Goal: Information Seeking & Learning: Learn about a topic

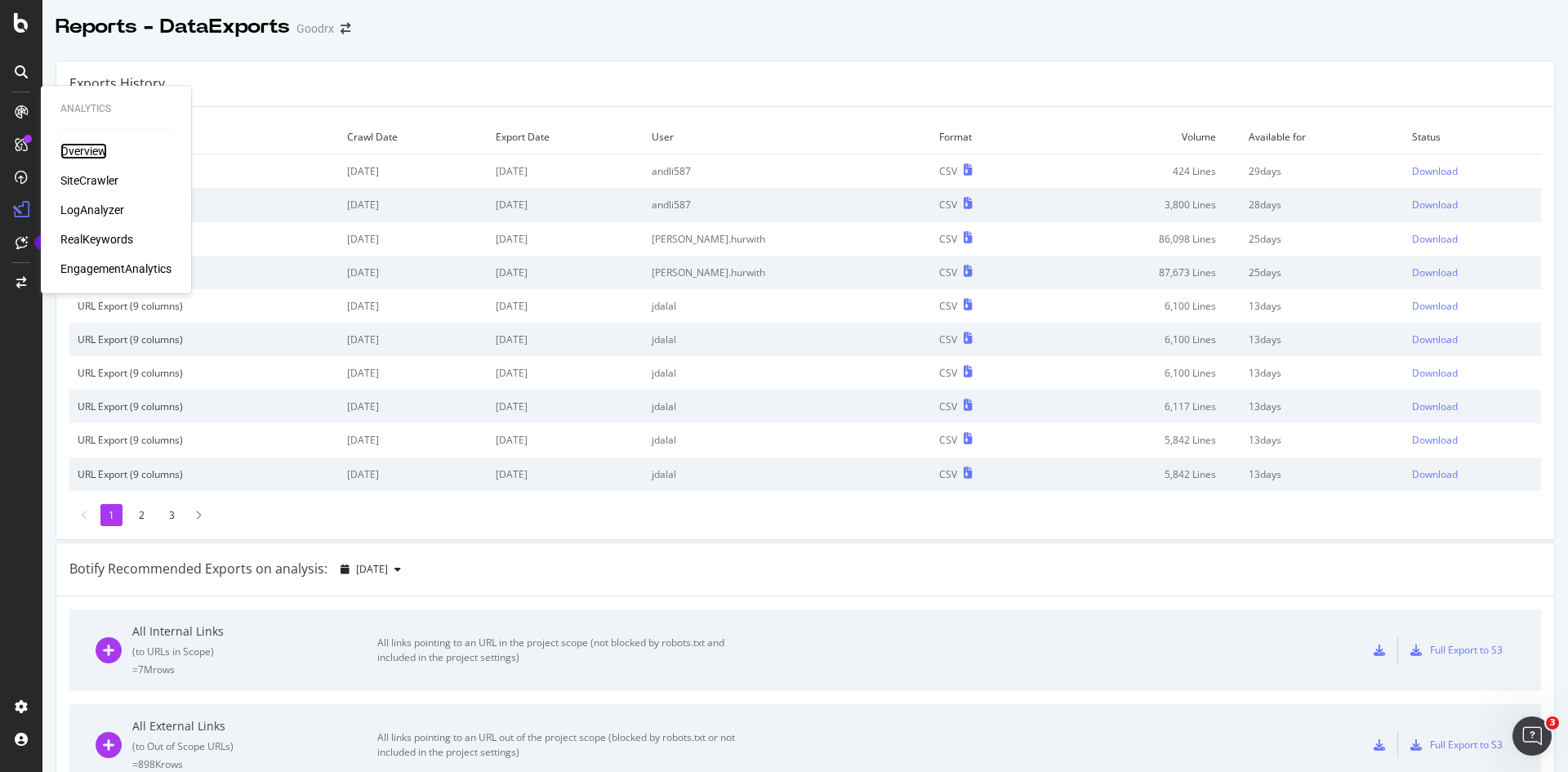
click at [78, 148] on div "Overview" at bounding box center [84, 150] width 47 height 16
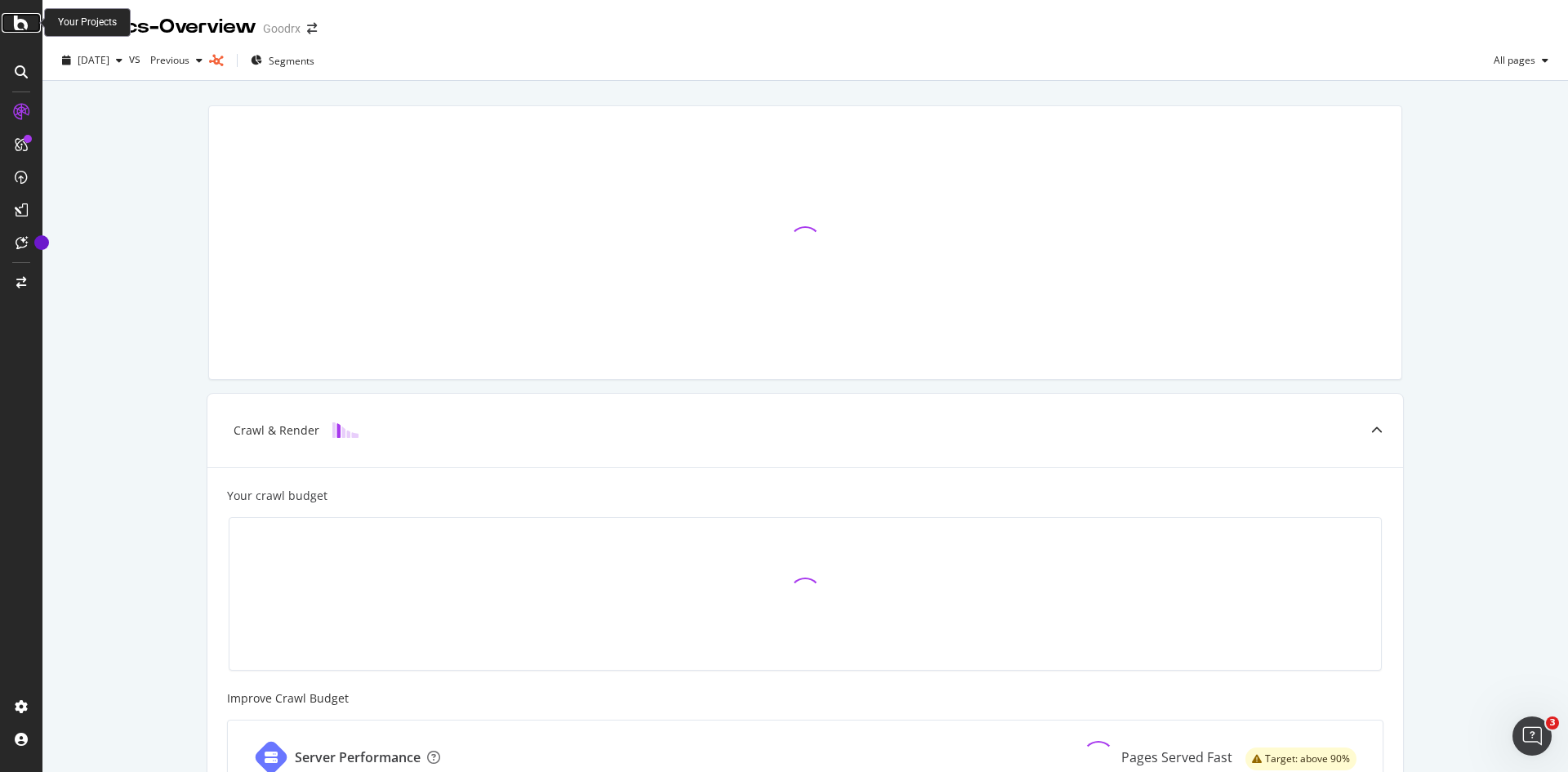
click at [20, 25] on icon at bounding box center [22, 23] width 15 height 20
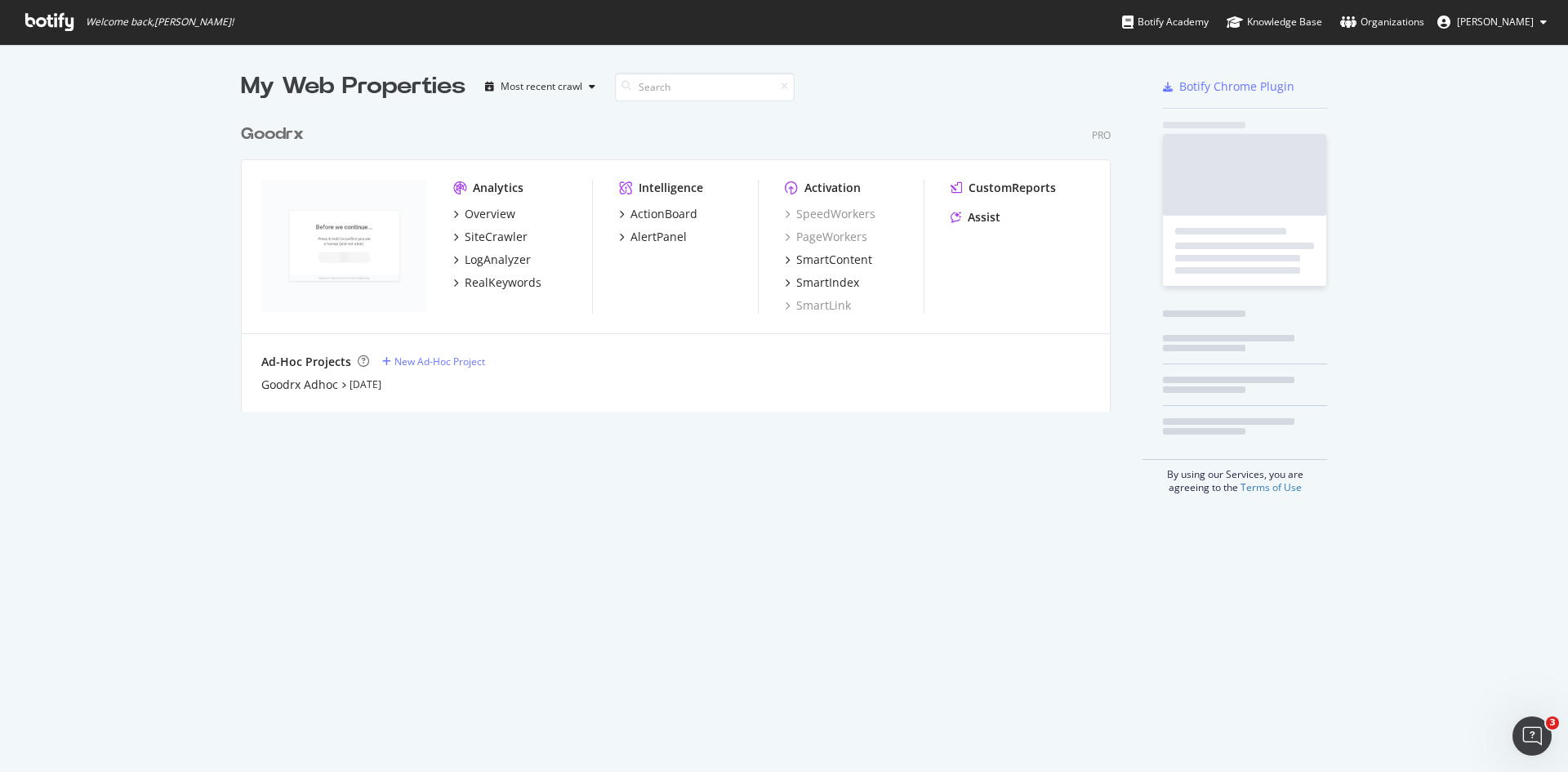
scroll to position [760, 1544]
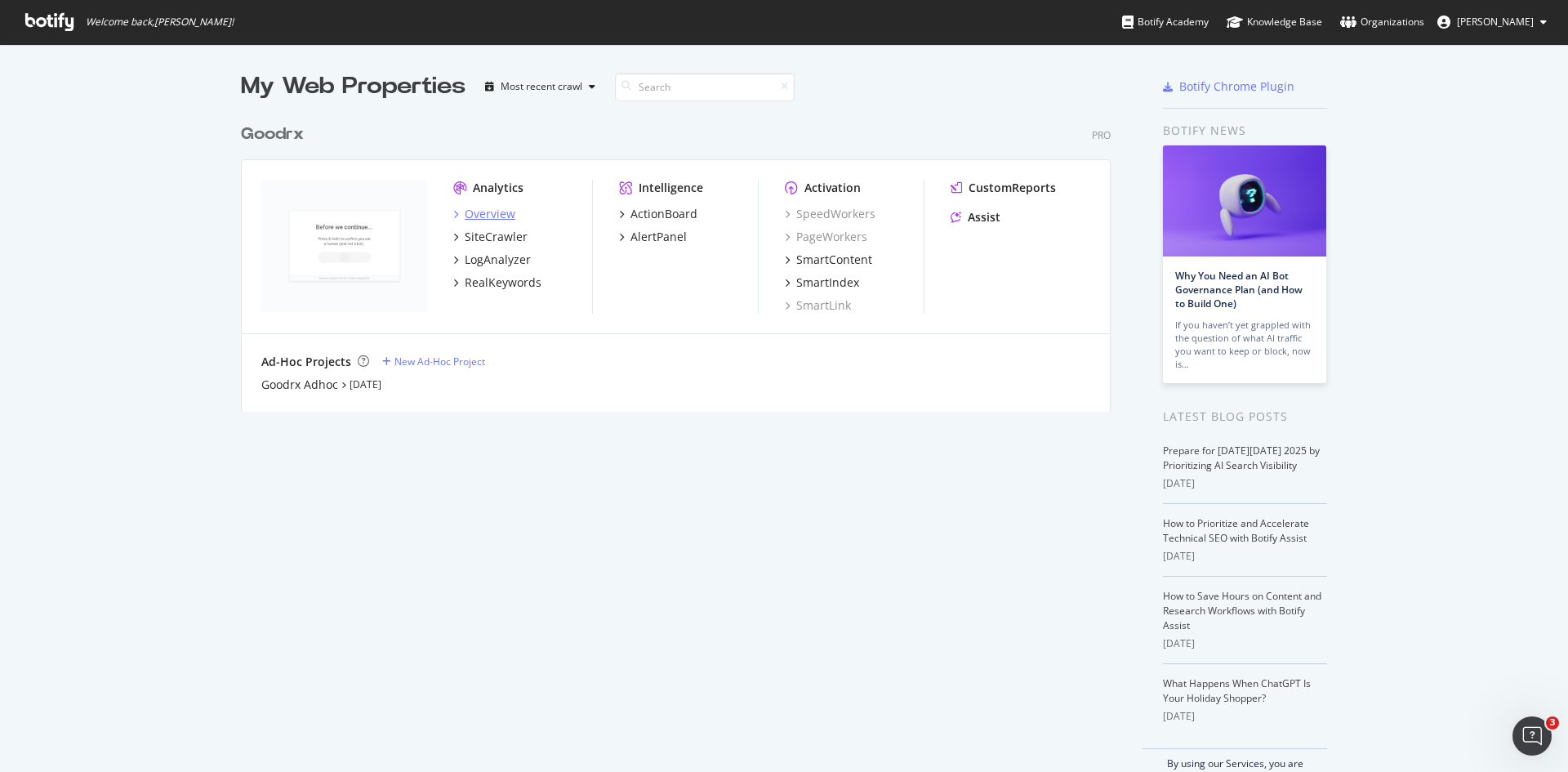
click at [489, 215] on div "Overview" at bounding box center [490, 213] width 51 height 16
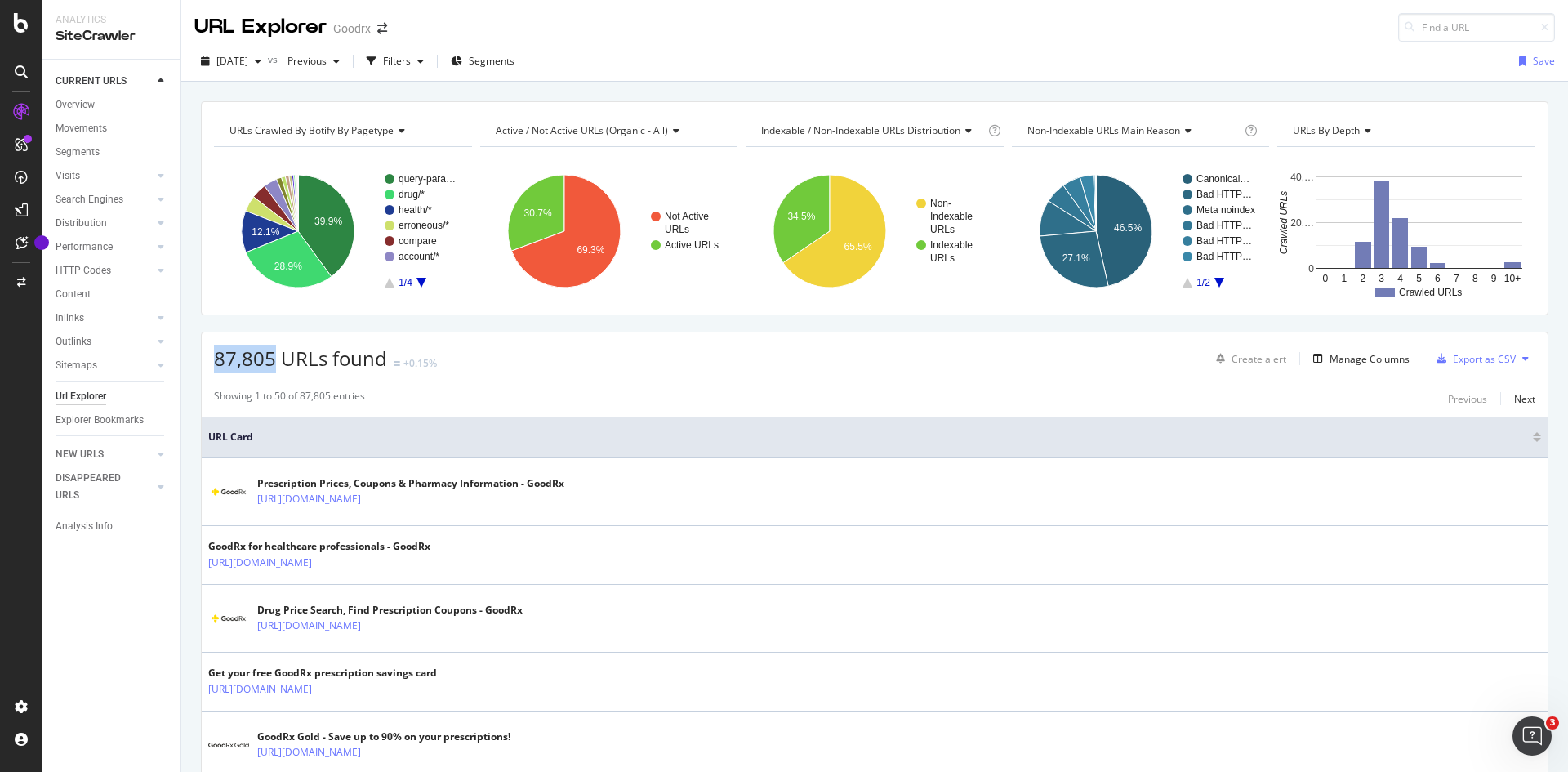
drag, startPoint x: 277, startPoint y: 366, endPoint x: 207, endPoint y: 357, distance: 70.6
click at [207, 357] on div "87,805 URLs found +0.15% Create alert Manage Columns Export as CSV" at bounding box center [875, 353] width 1346 height 40
copy span "87,805"
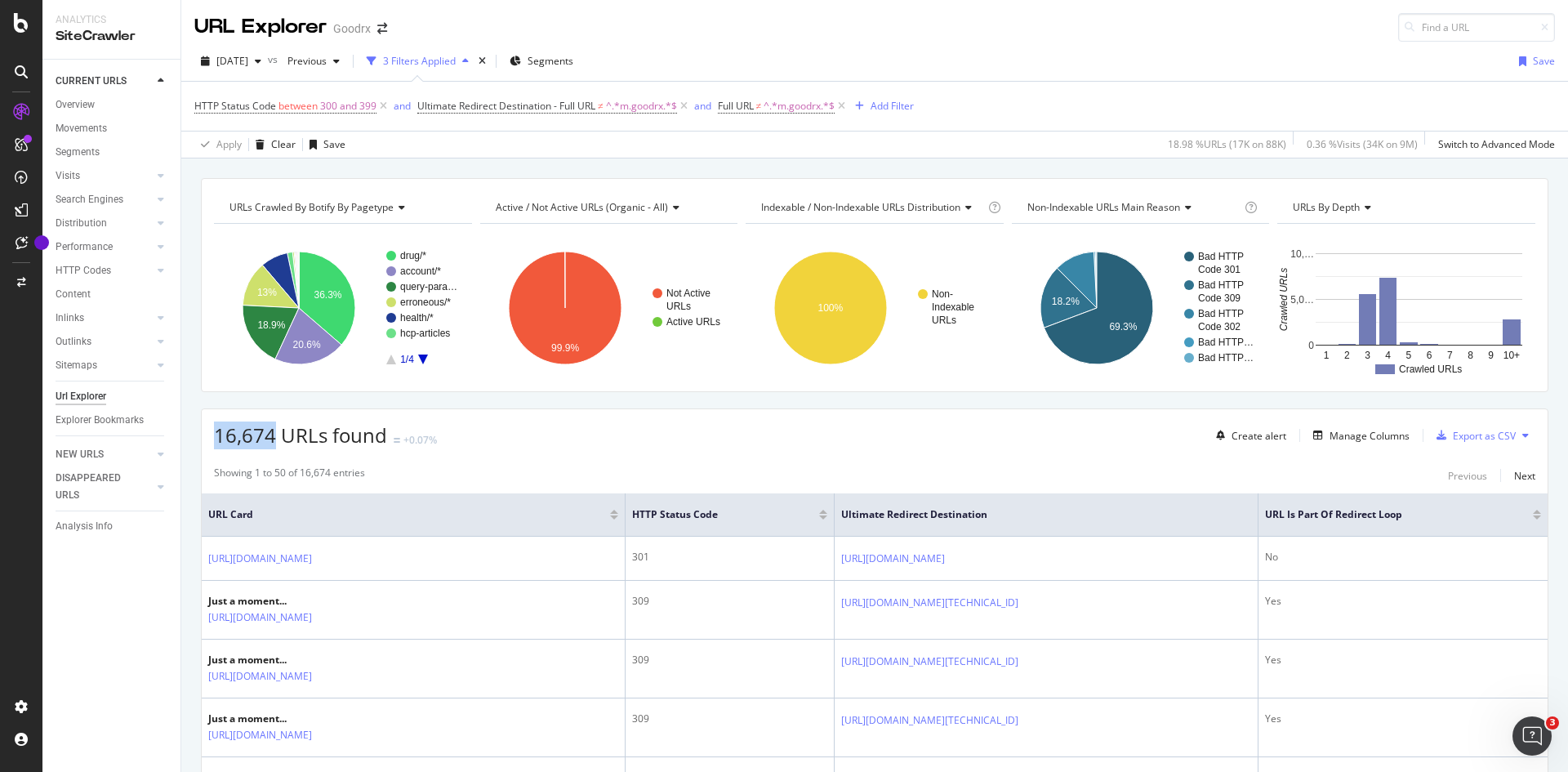
drag, startPoint x: 273, startPoint y: 439, endPoint x: 201, endPoint y: 445, distance: 72.2
copy span "16,674"
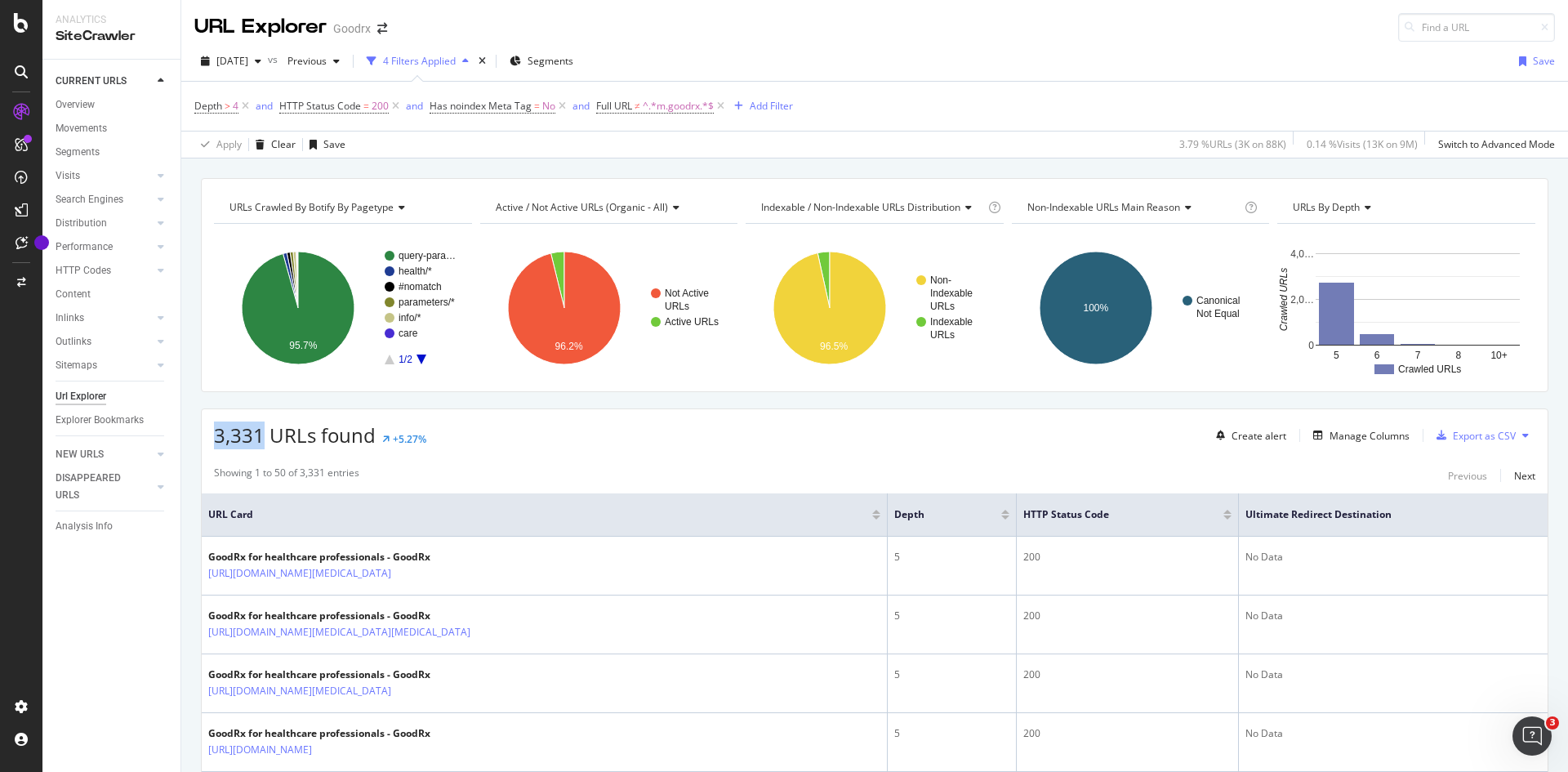
drag, startPoint x: 263, startPoint y: 441, endPoint x: 207, endPoint y: 439, distance: 56.0
click at [207, 439] on div "3,331 URLs found +5.27% Create alert Manage Columns Export as CSV" at bounding box center [875, 429] width 1346 height 40
copy span "3,331"
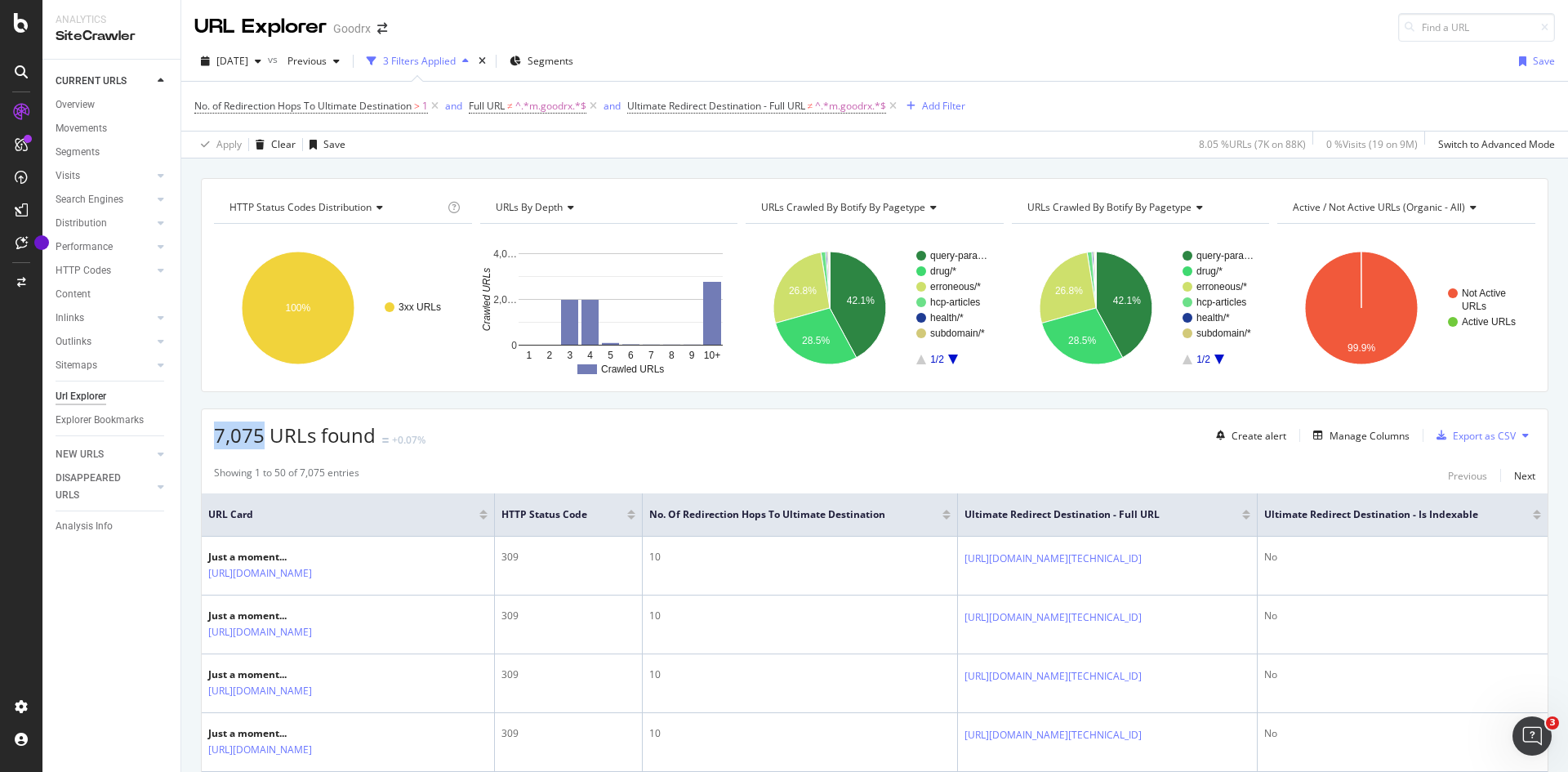
drag, startPoint x: 264, startPoint y: 440, endPoint x: 210, endPoint y: 437, distance: 54.1
click at [210, 437] on div "7,075 URLs found +0.07% Create alert Manage Columns Export as CSV" at bounding box center [875, 429] width 1346 height 40
copy span "7,075"
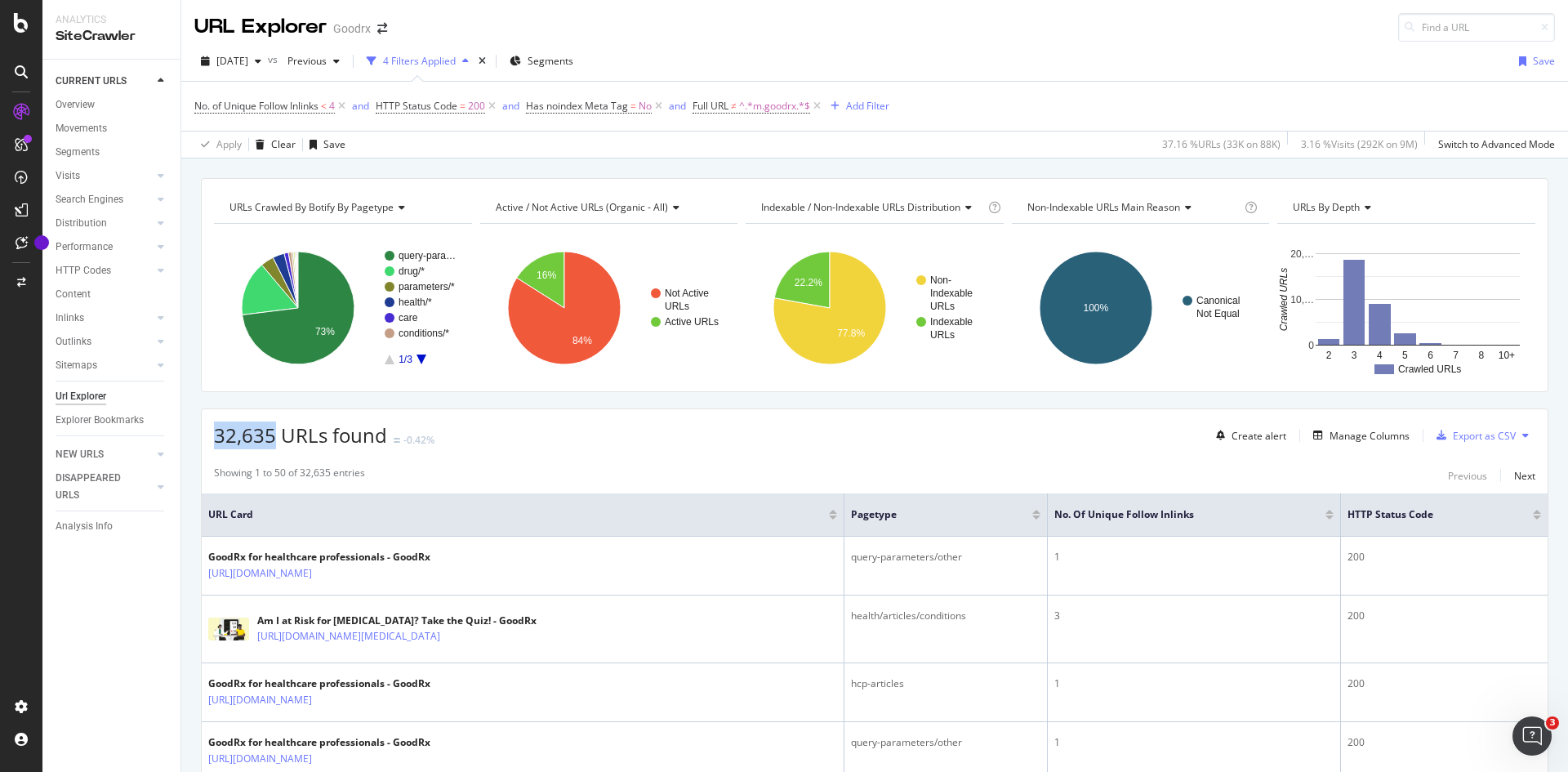
drag, startPoint x: 271, startPoint y: 438, endPoint x: 212, endPoint y: 440, distance: 59.0
click at [212, 440] on div "32,635 URLs found -0.42% Create alert Manage Columns Export as CSV" at bounding box center [875, 429] width 1346 height 40
copy span "32,635"
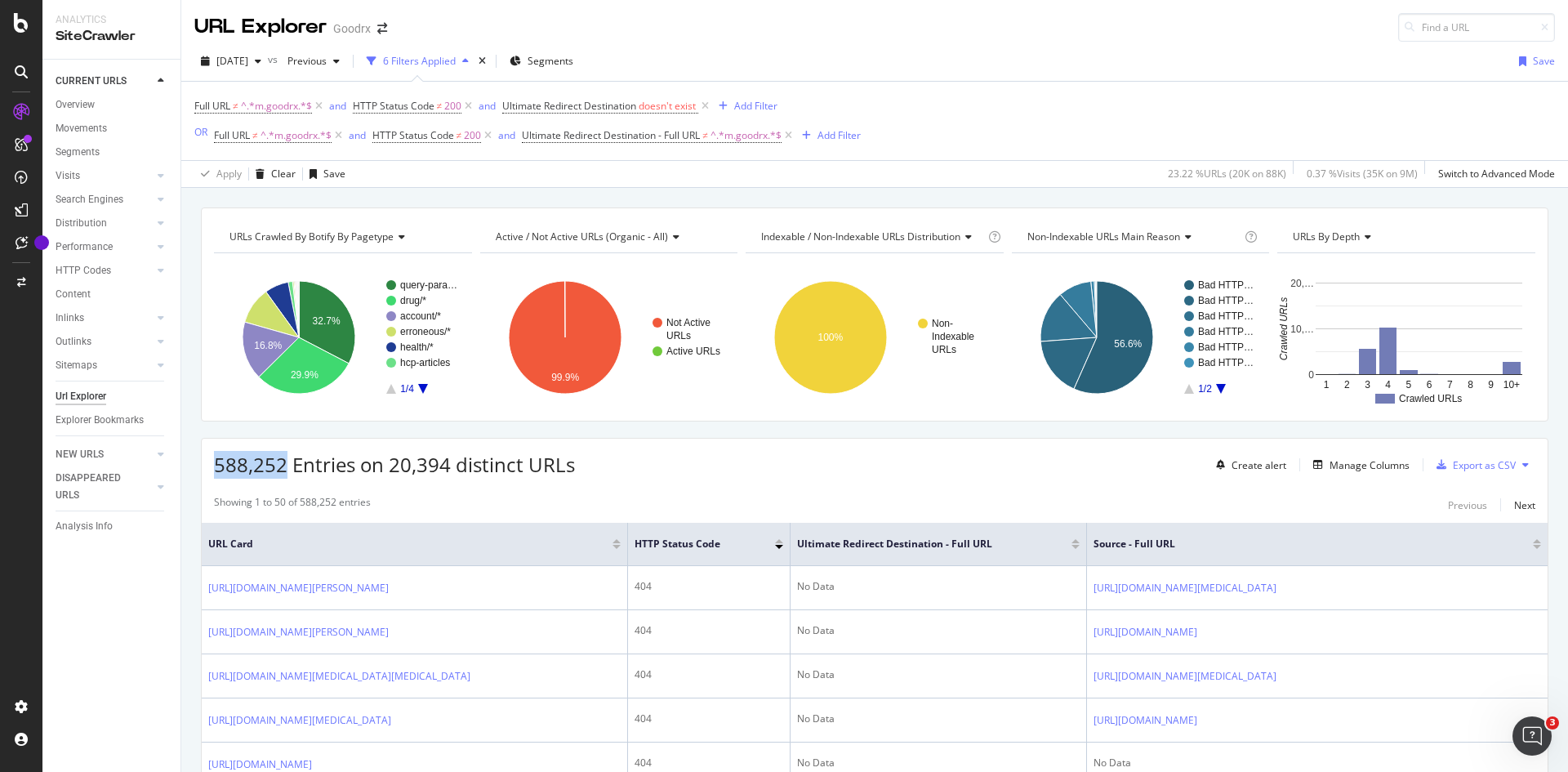
drag, startPoint x: 289, startPoint y: 470, endPoint x: 201, endPoint y: 466, distance: 88.1
copy span "588,252"
click at [473, 104] on icon at bounding box center [468, 105] width 14 height 16
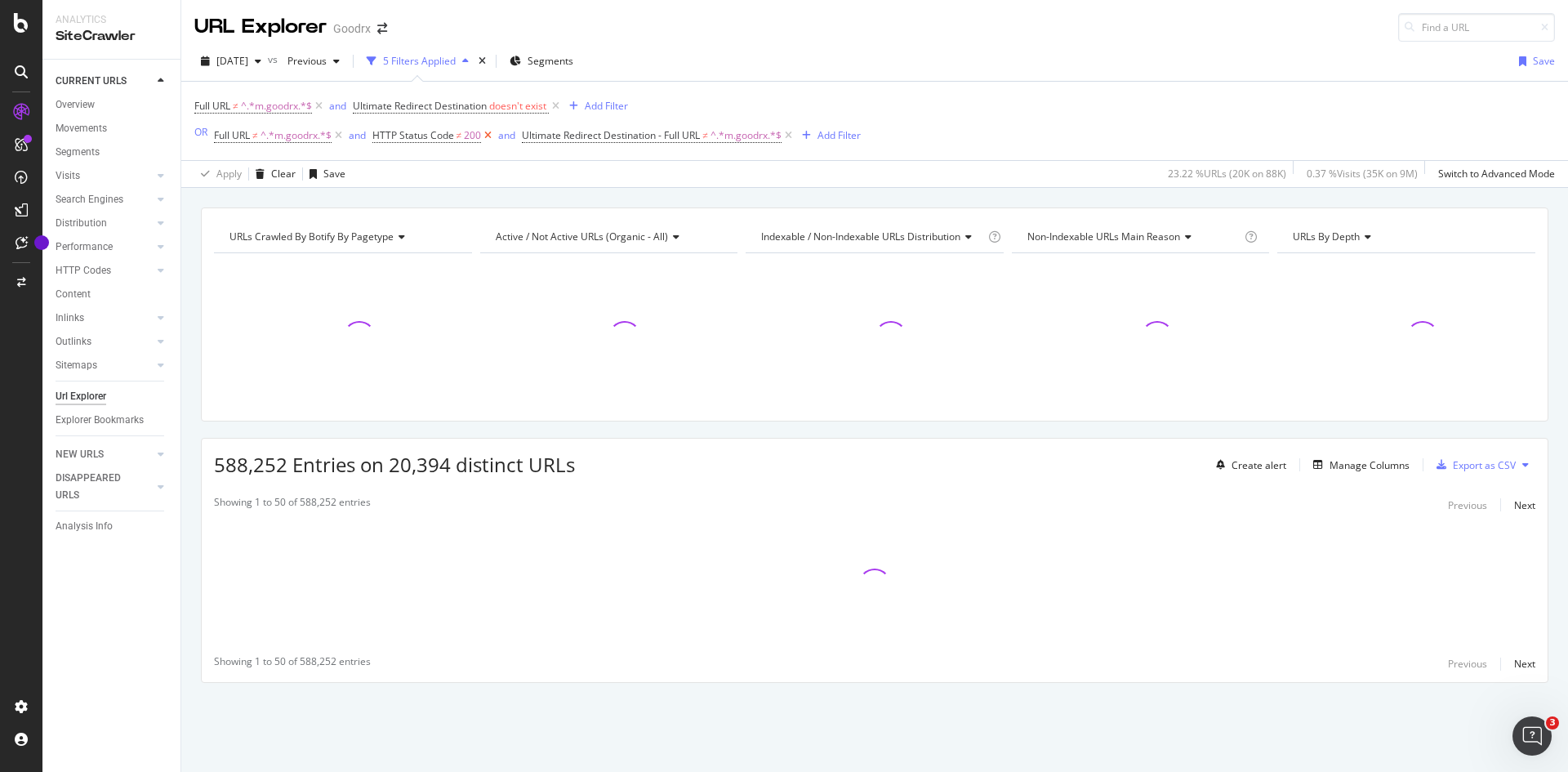
click at [489, 134] on icon at bounding box center [488, 135] width 14 height 16
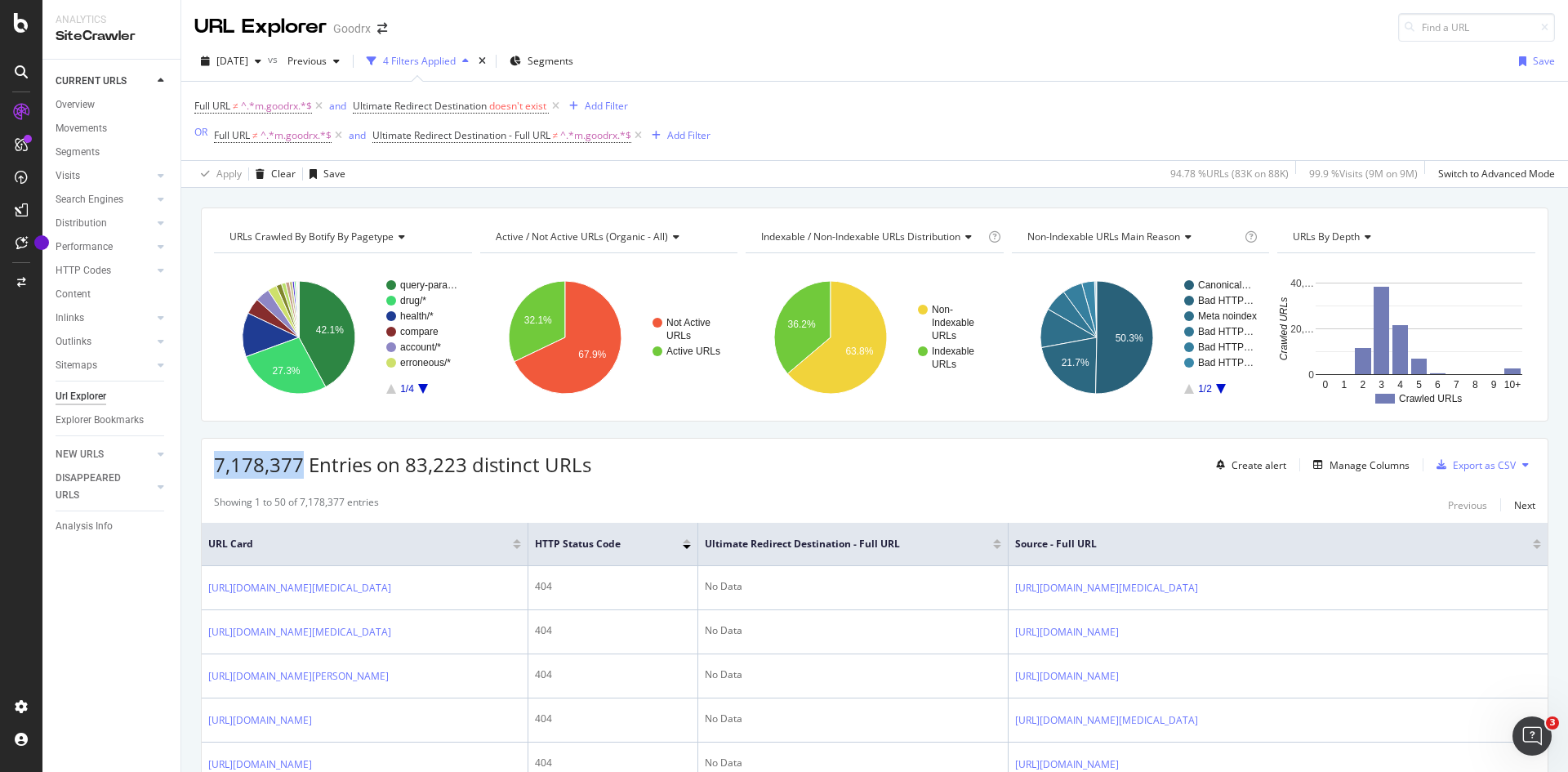
drag, startPoint x: 301, startPoint y: 465, endPoint x: 199, endPoint y: 468, distance: 102.0
copy span "7,178,377"
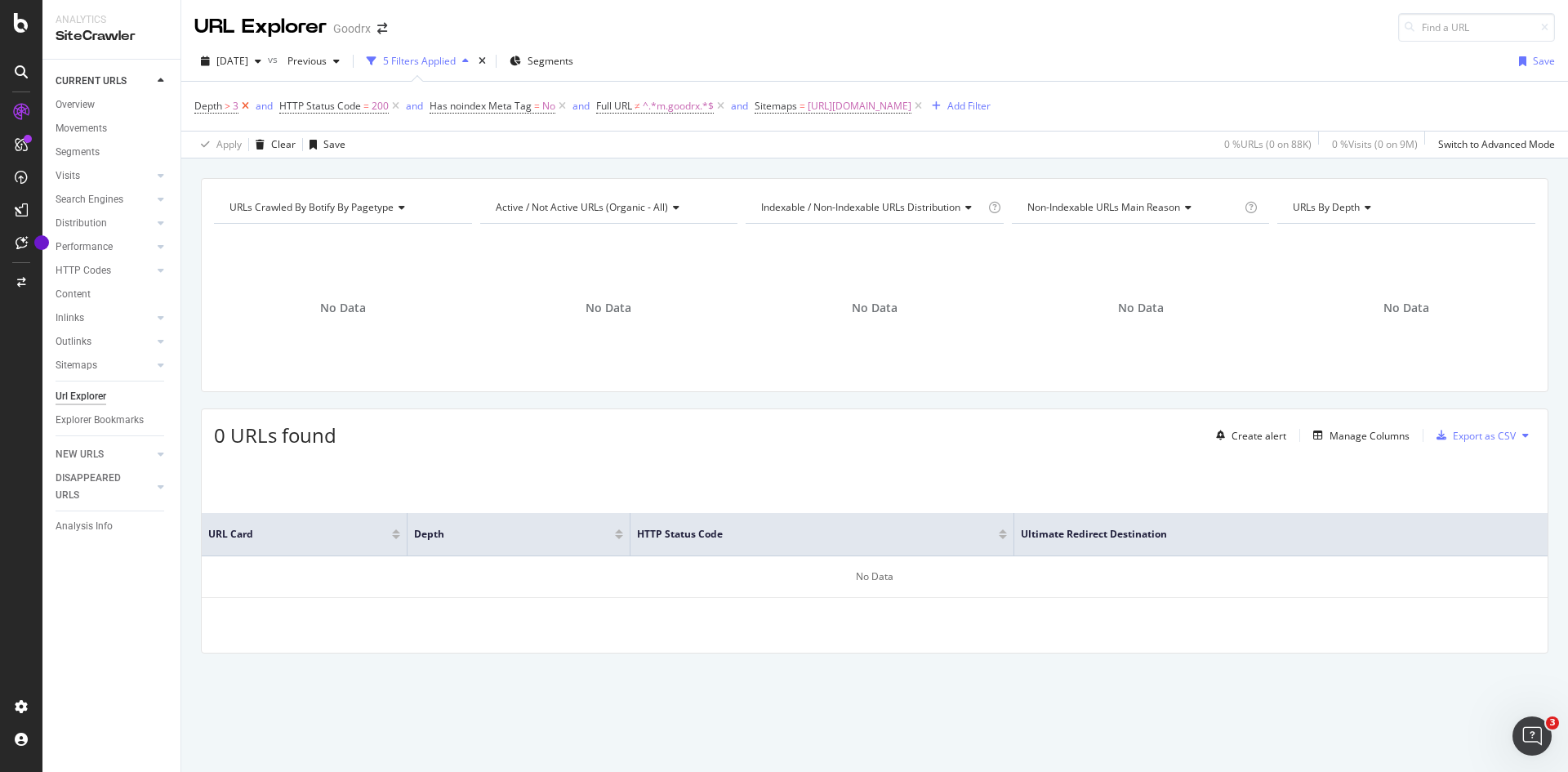
click at [243, 109] on icon at bounding box center [245, 105] width 14 height 16
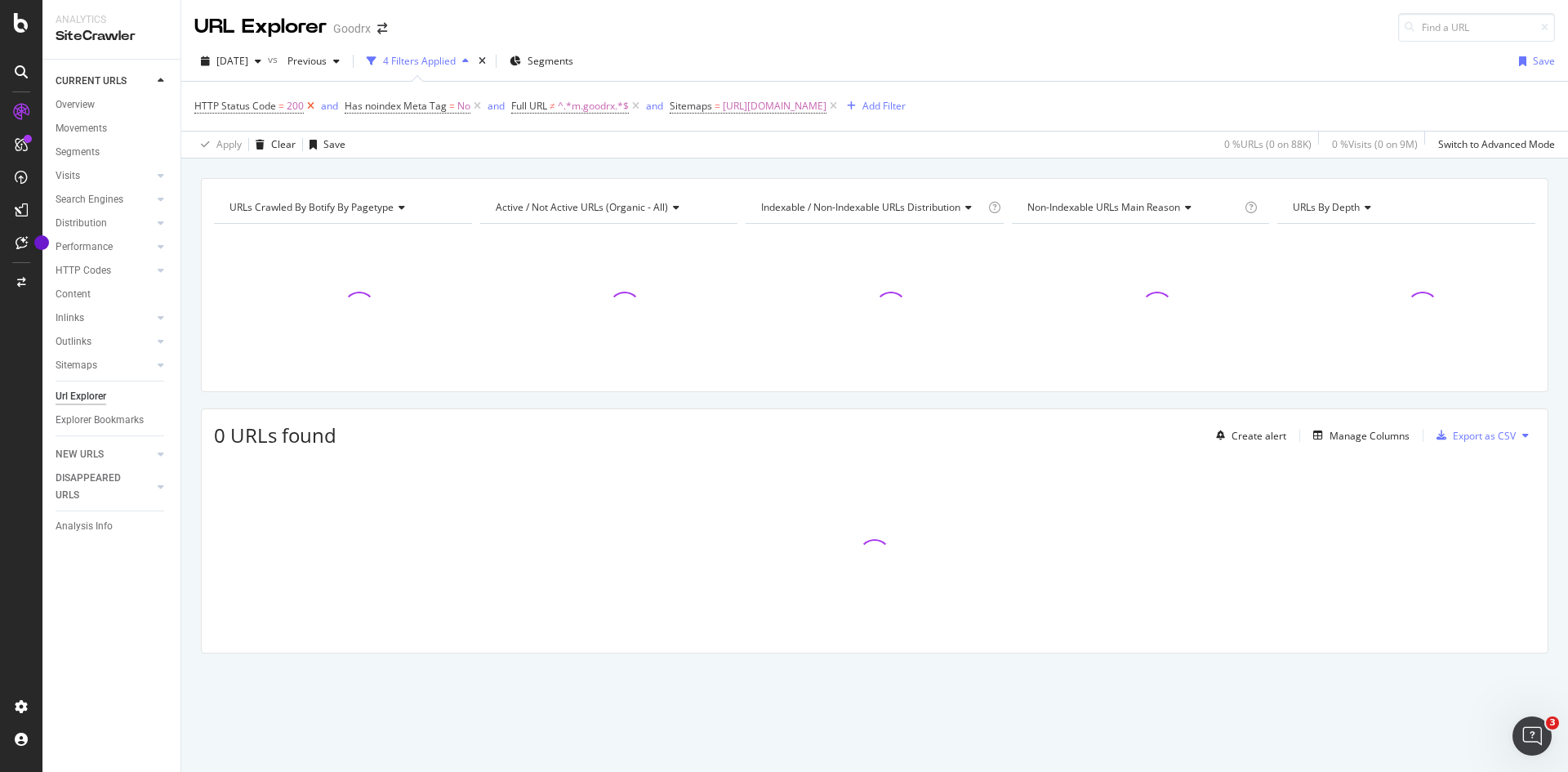
click at [312, 103] on icon at bounding box center [310, 105] width 14 height 16
click at [323, 109] on icon at bounding box center [327, 105] width 14 height 16
click at [321, 109] on icon at bounding box center [319, 105] width 14 height 16
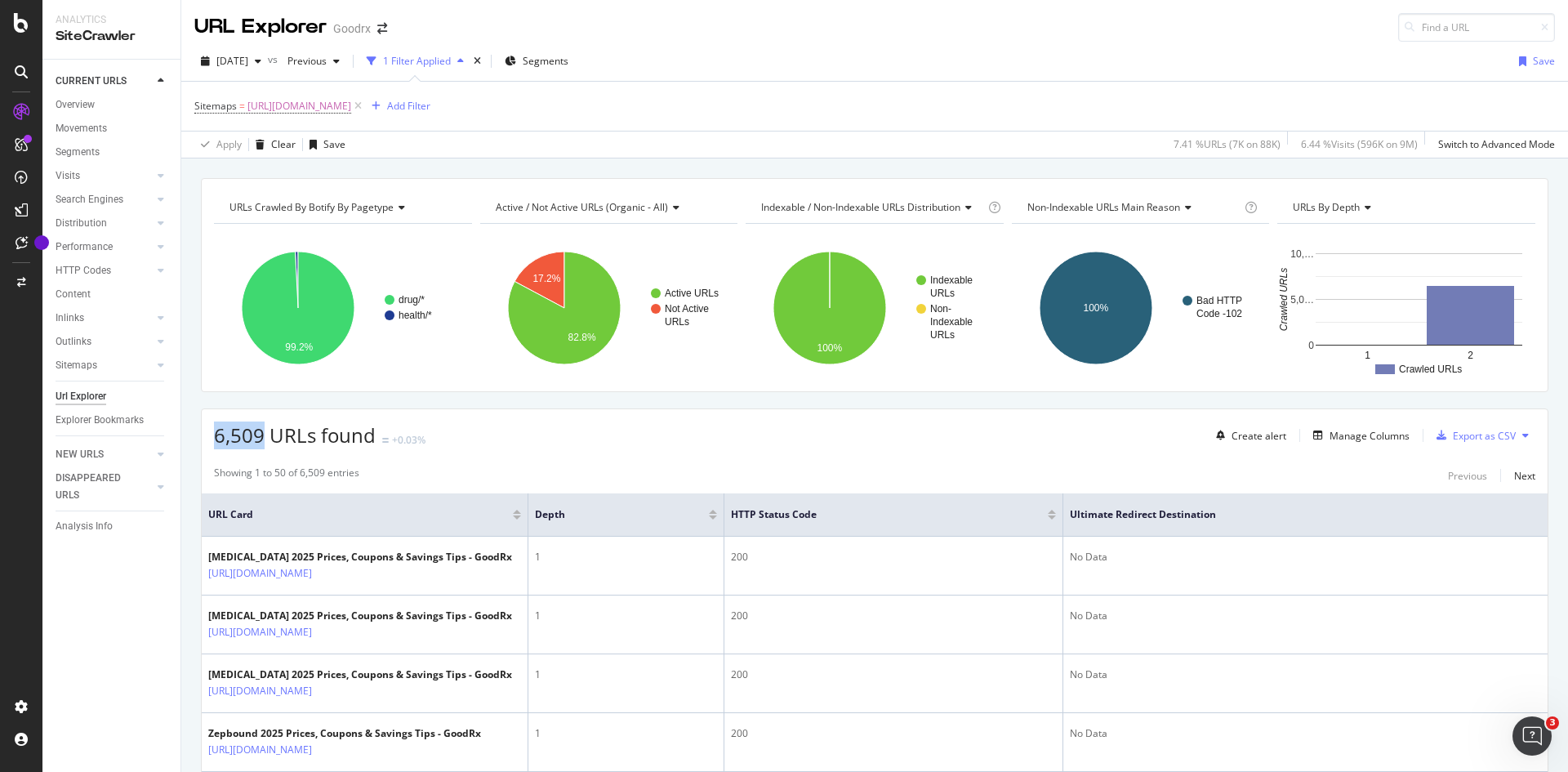
drag, startPoint x: 264, startPoint y: 436, endPoint x: 196, endPoint y: 440, distance: 68.1
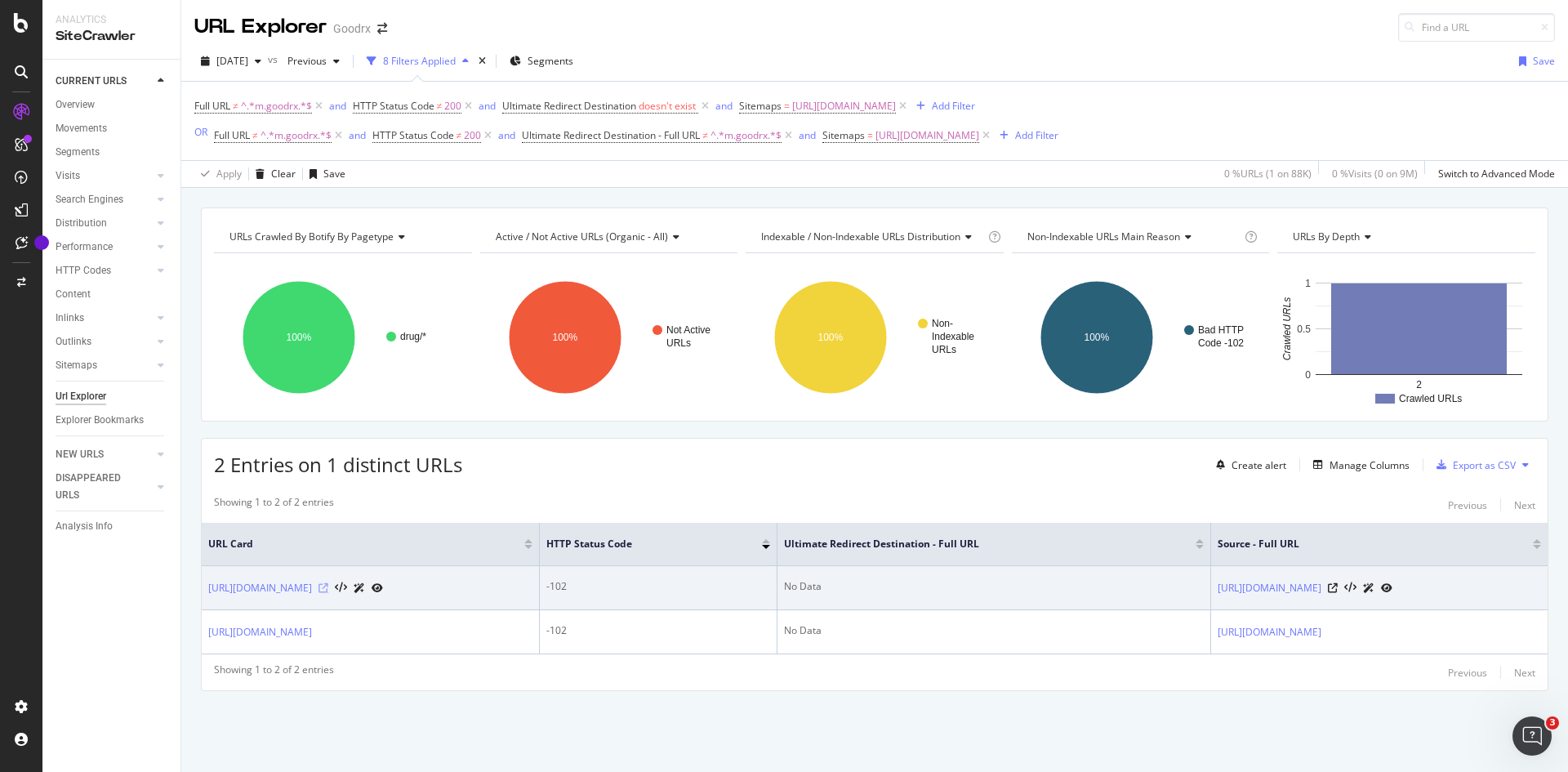
click at [328, 588] on icon at bounding box center [323, 588] width 9 height 9
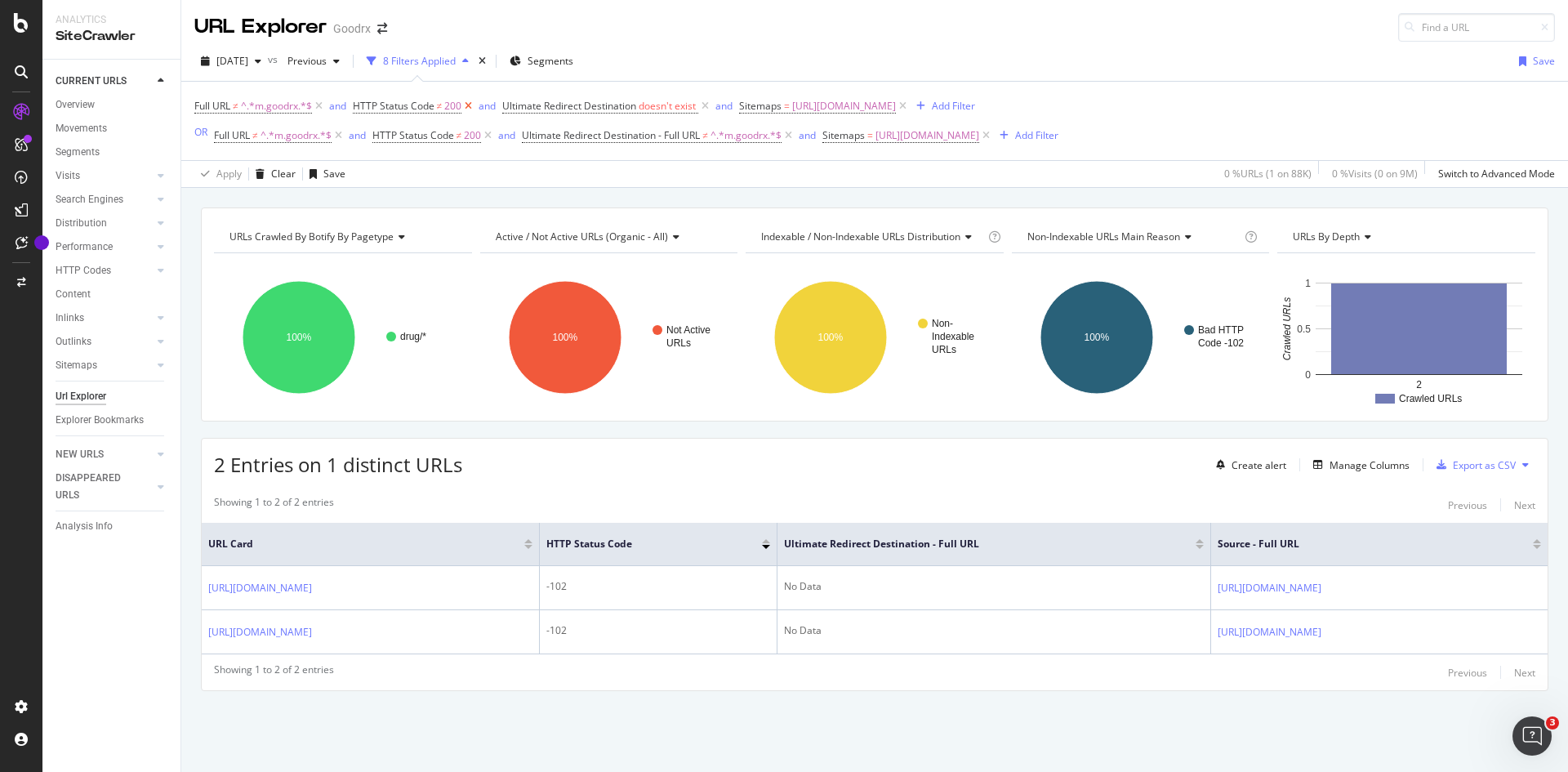
click at [473, 108] on icon at bounding box center [468, 105] width 14 height 16
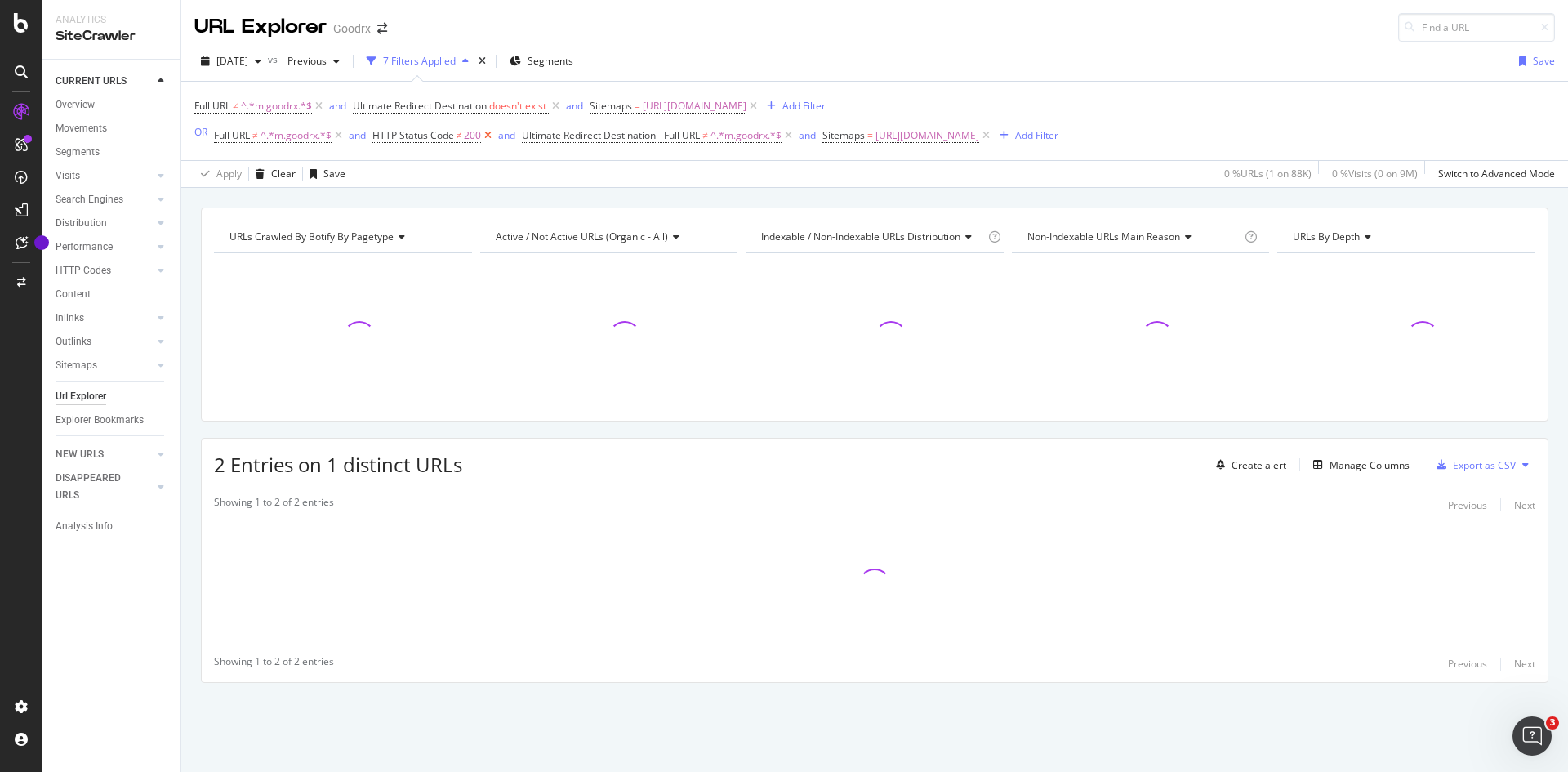
click at [492, 136] on icon at bounding box center [488, 135] width 14 height 16
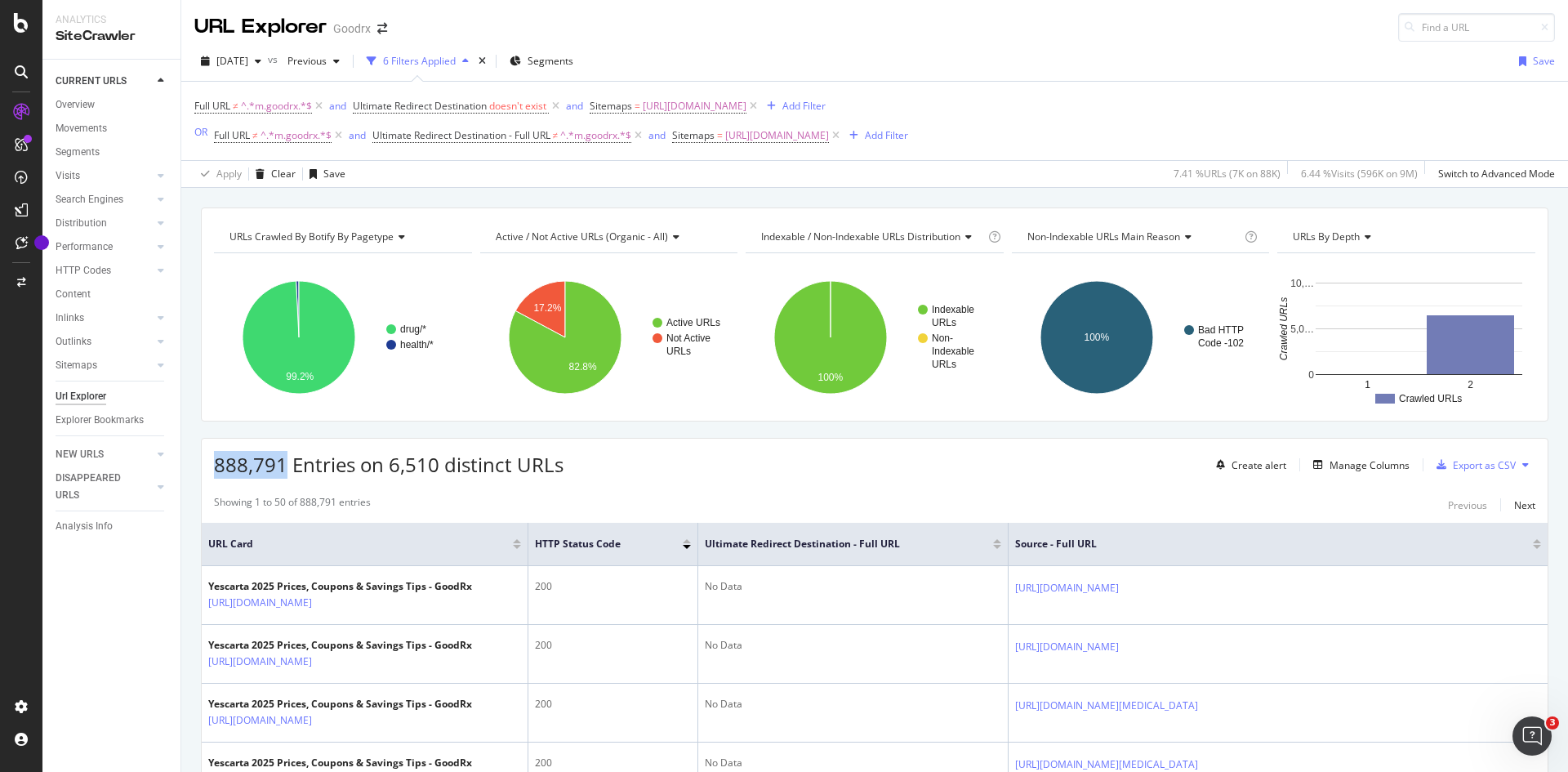
drag, startPoint x: 283, startPoint y: 467, endPoint x: 206, endPoint y: 465, distance: 77.0
click at [206, 465] on div "888,791 Entries on 6,510 distinct URLs Create alert Manage Columns Export as CSV" at bounding box center [875, 459] width 1346 height 40
copy span "888,791"
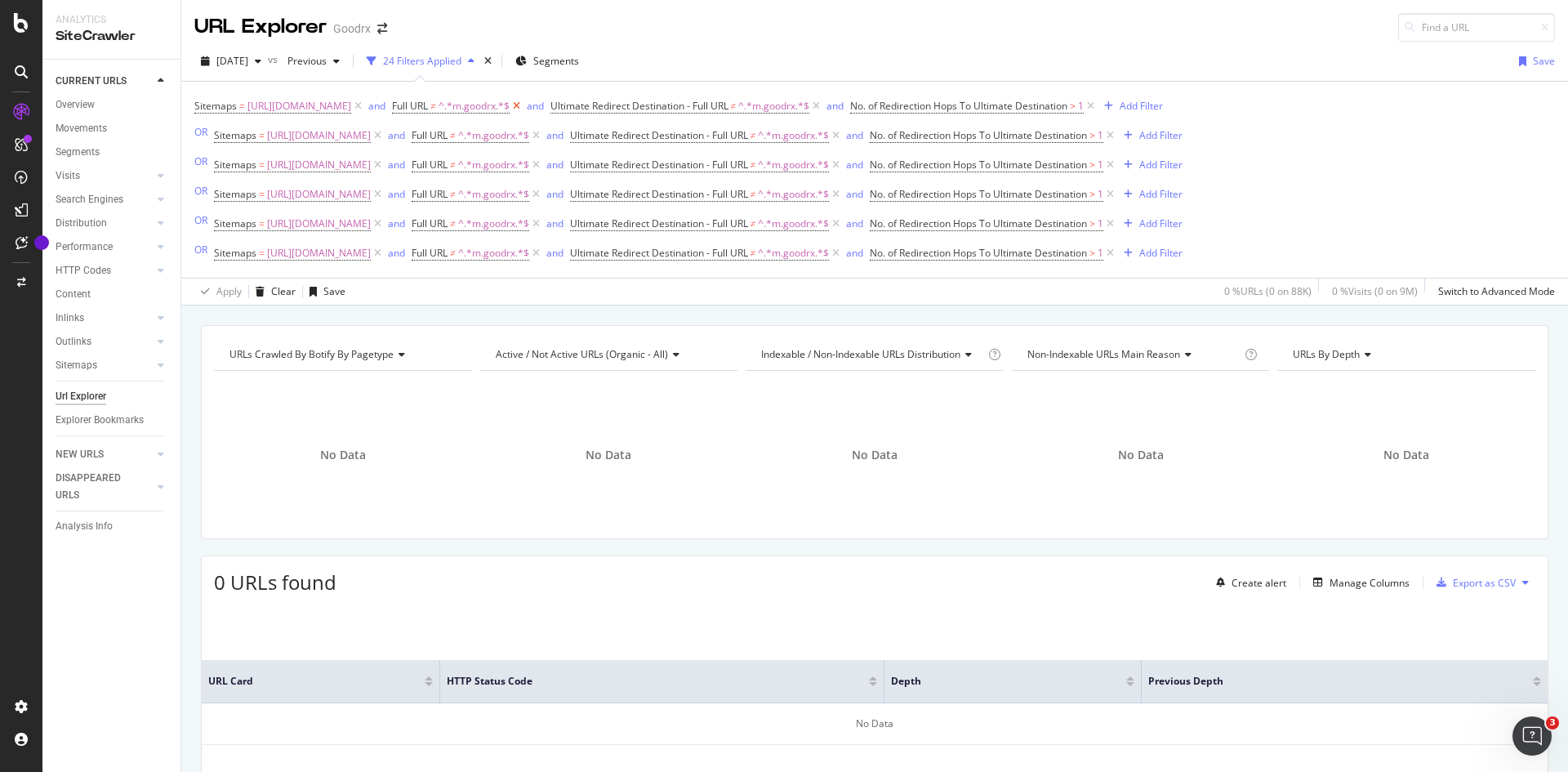
click at [524, 108] on icon at bounding box center [516, 105] width 14 height 16
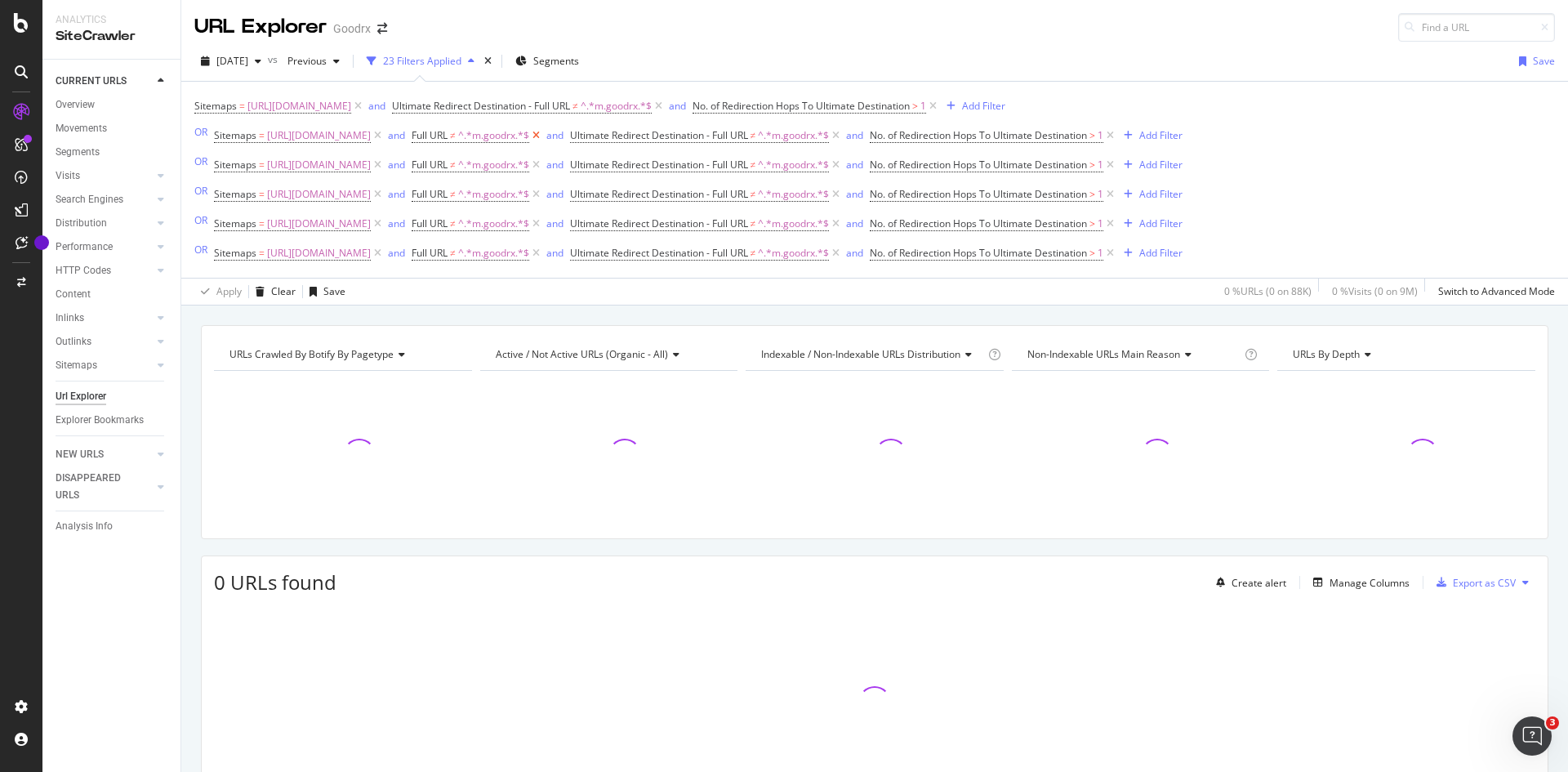
click at [543, 136] on icon at bounding box center [536, 135] width 14 height 16
click at [543, 168] on icon at bounding box center [536, 165] width 14 height 16
click at [543, 197] on icon at bounding box center [536, 194] width 14 height 16
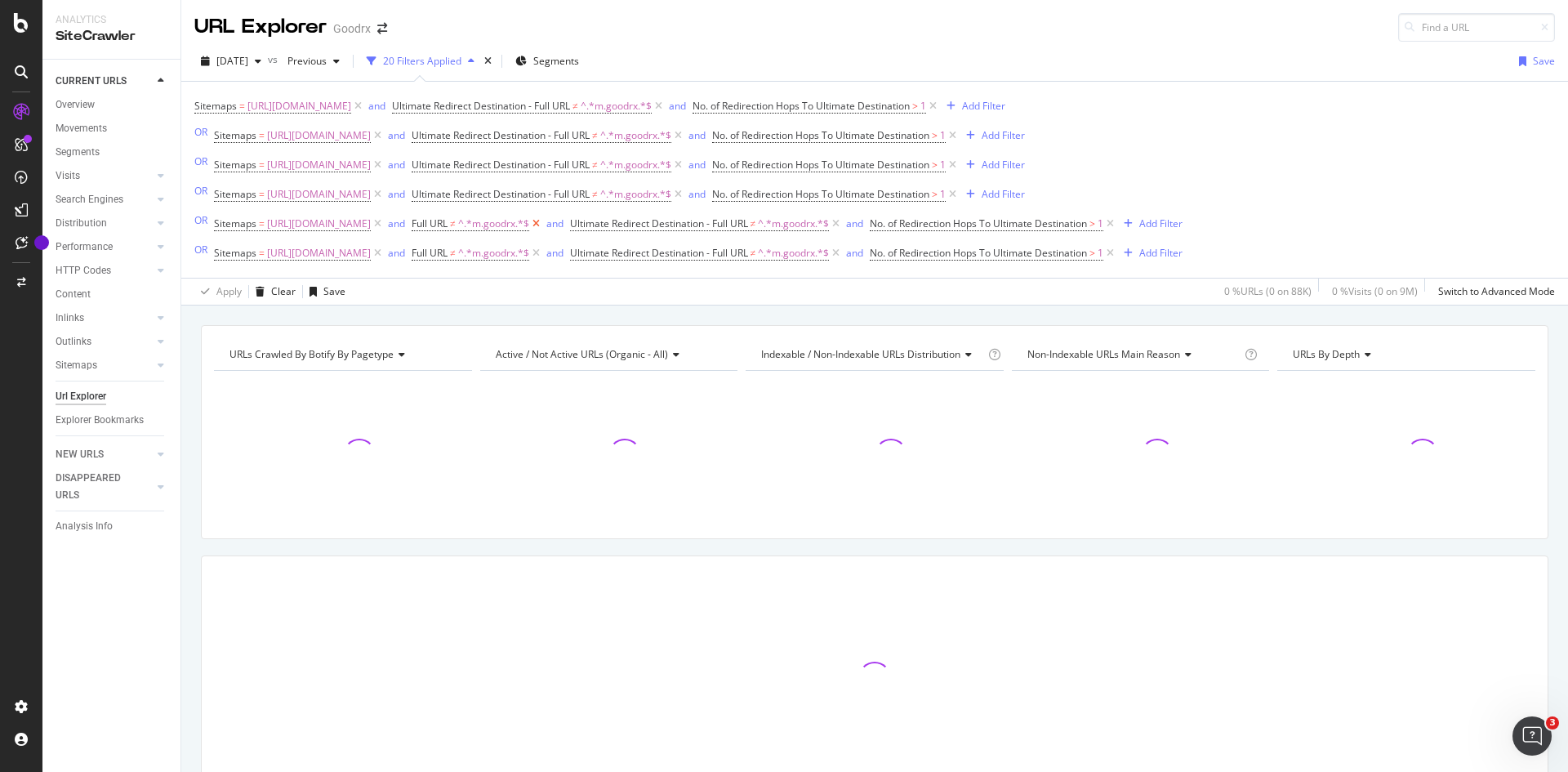
click at [543, 226] on icon at bounding box center [536, 223] width 14 height 16
click at [543, 257] on icon at bounding box center [536, 253] width 14 height 16
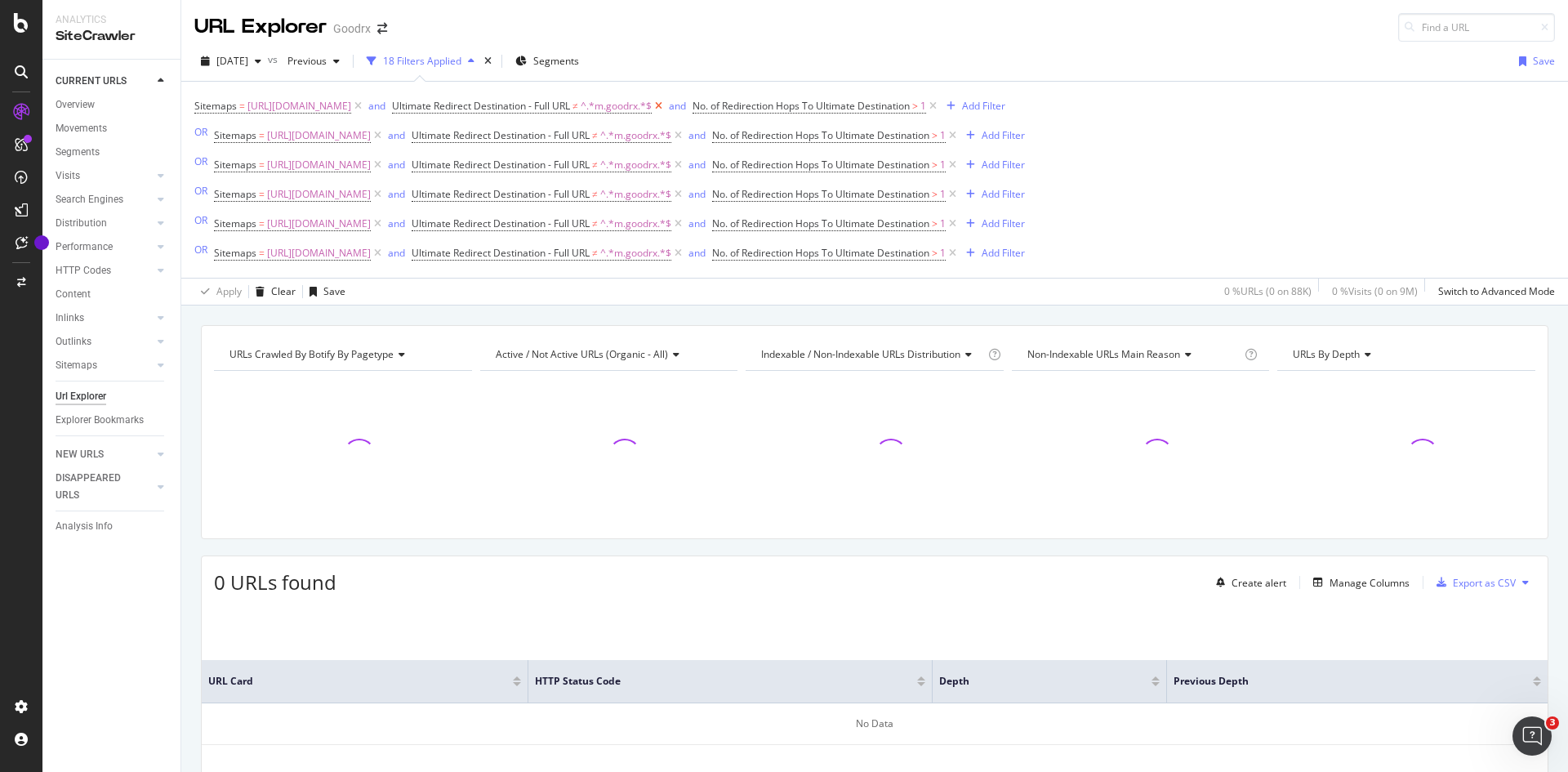
click at [666, 106] on icon at bounding box center [658, 105] width 14 height 16
click at [685, 138] on icon at bounding box center [678, 135] width 14 height 16
click at [685, 165] on icon at bounding box center [678, 165] width 14 height 16
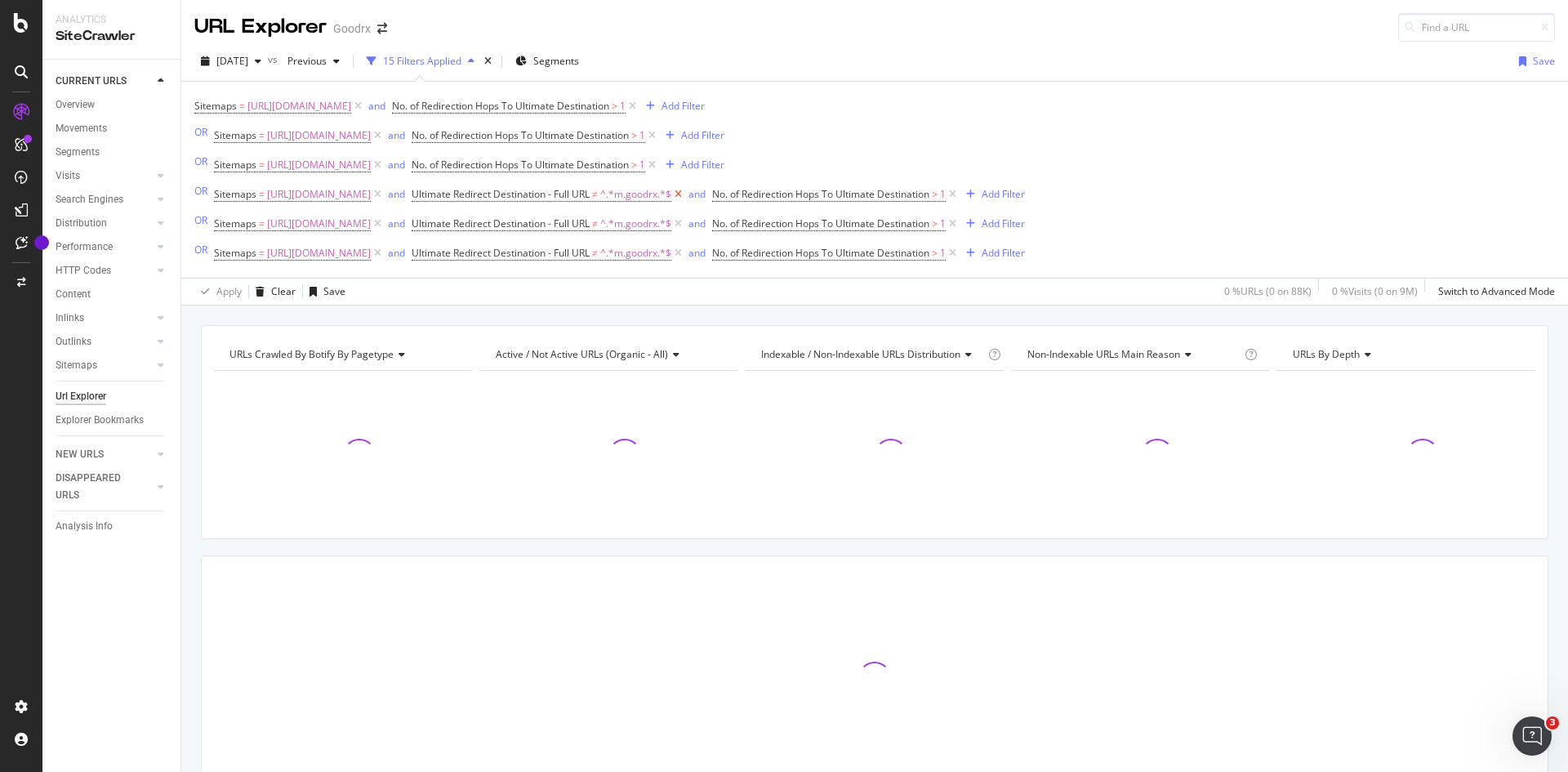
click at [685, 194] on icon at bounding box center [678, 194] width 14 height 16
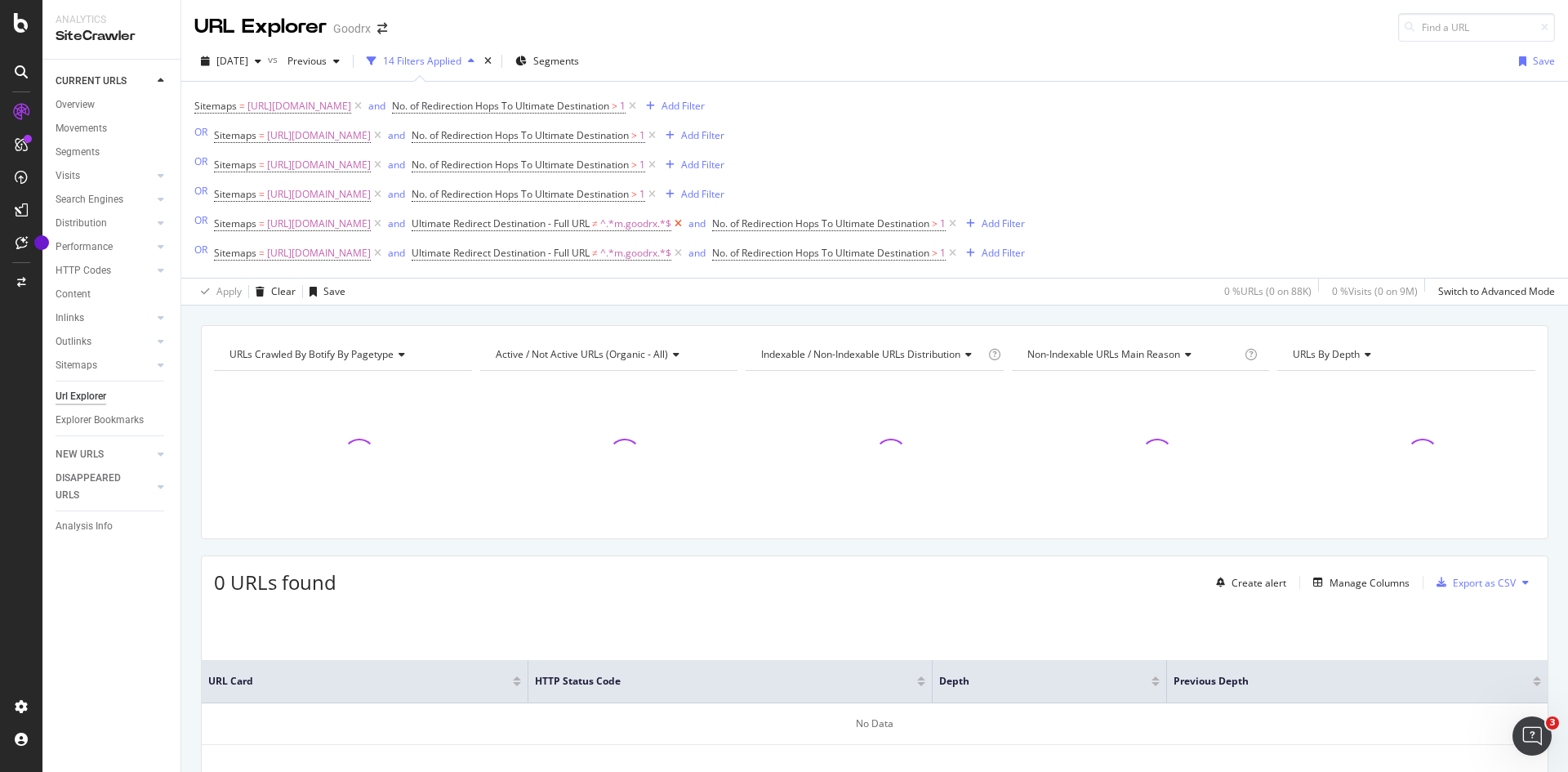
click at [685, 223] on icon at bounding box center [678, 223] width 14 height 16
click at [685, 253] on icon at bounding box center [678, 253] width 14 height 16
click at [639, 105] on icon at bounding box center [633, 105] width 14 height 16
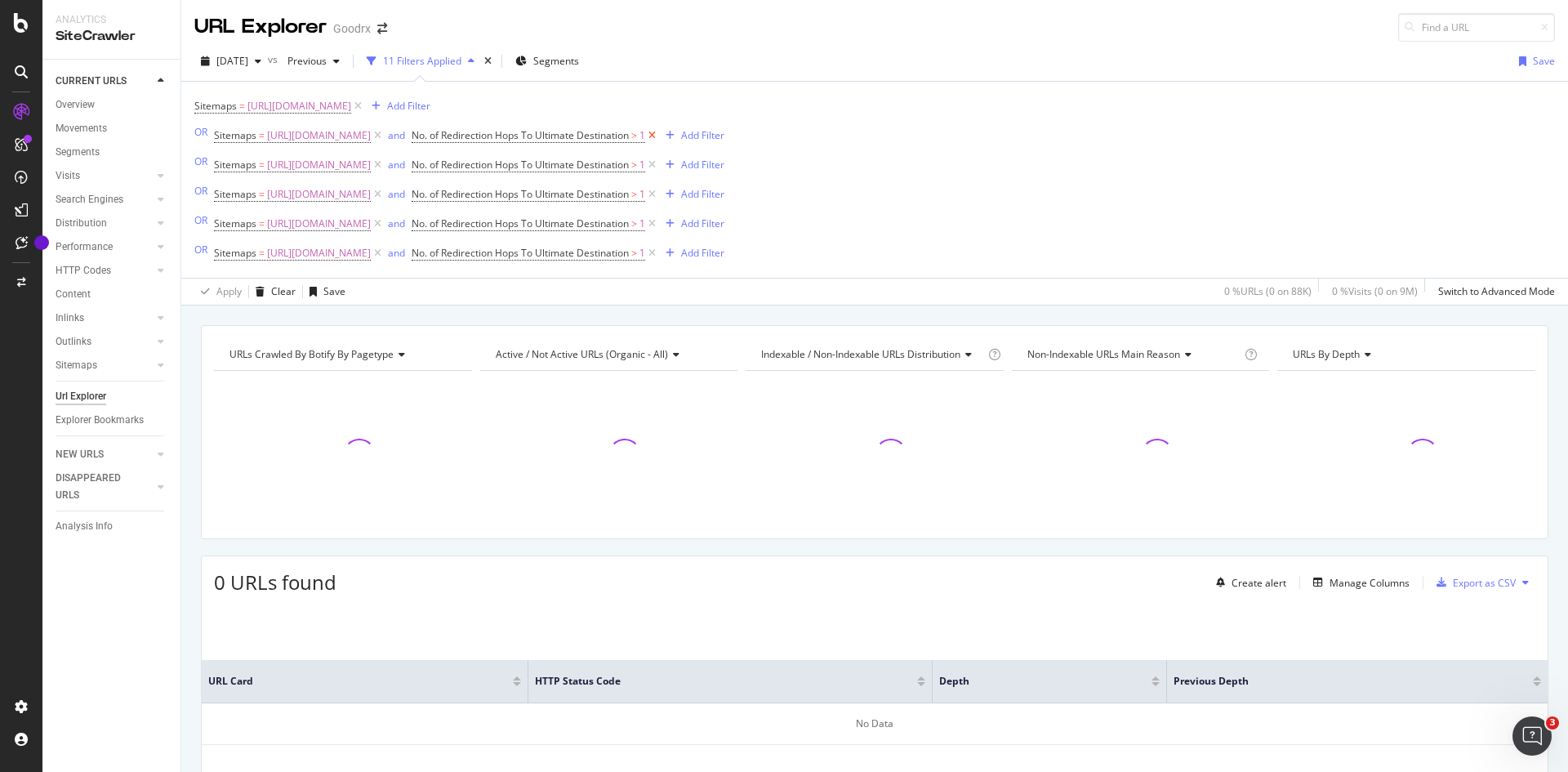
click at [659, 139] on icon at bounding box center [651, 135] width 14 height 16
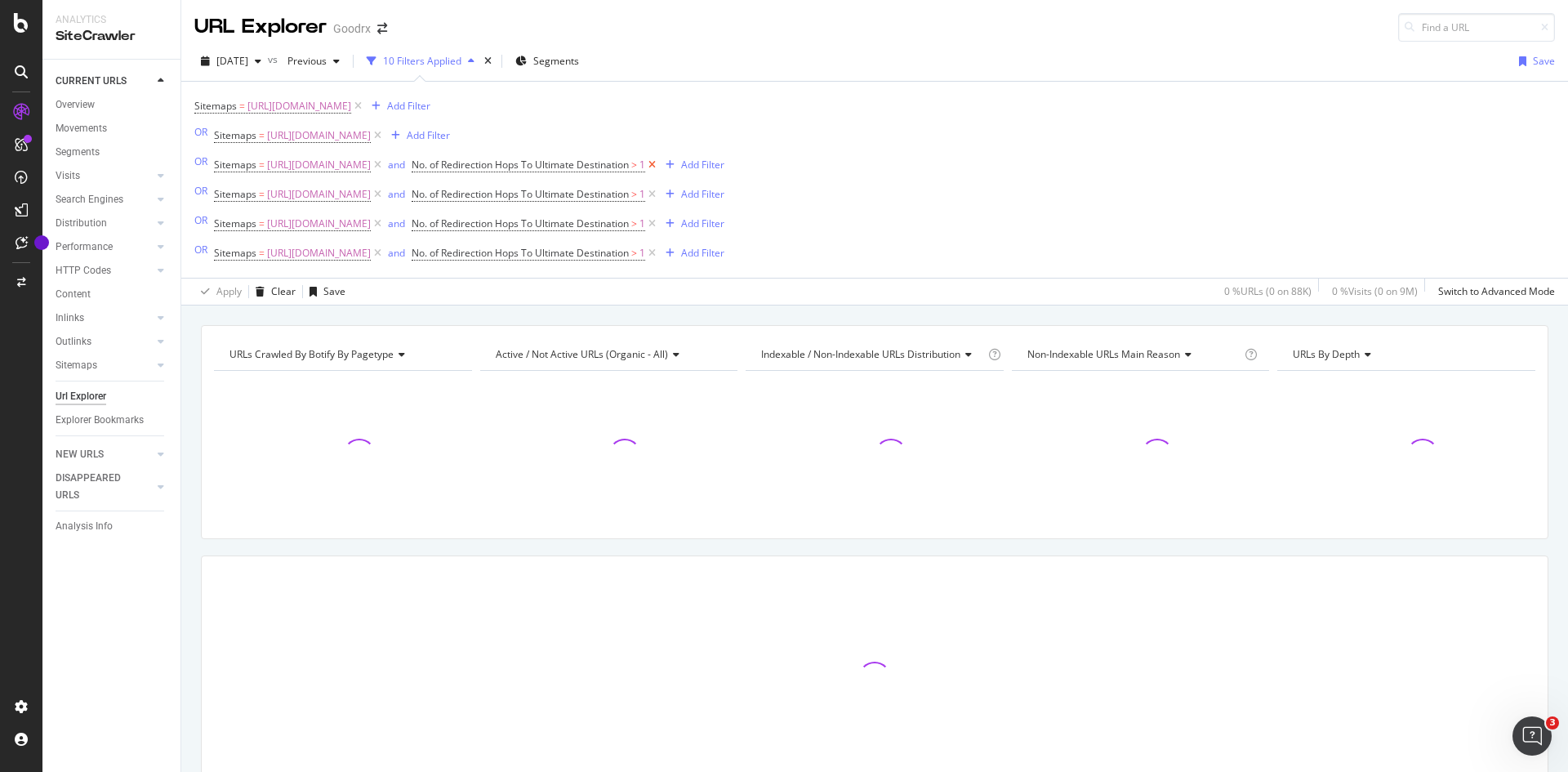
click at [659, 166] on icon at bounding box center [651, 165] width 14 height 16
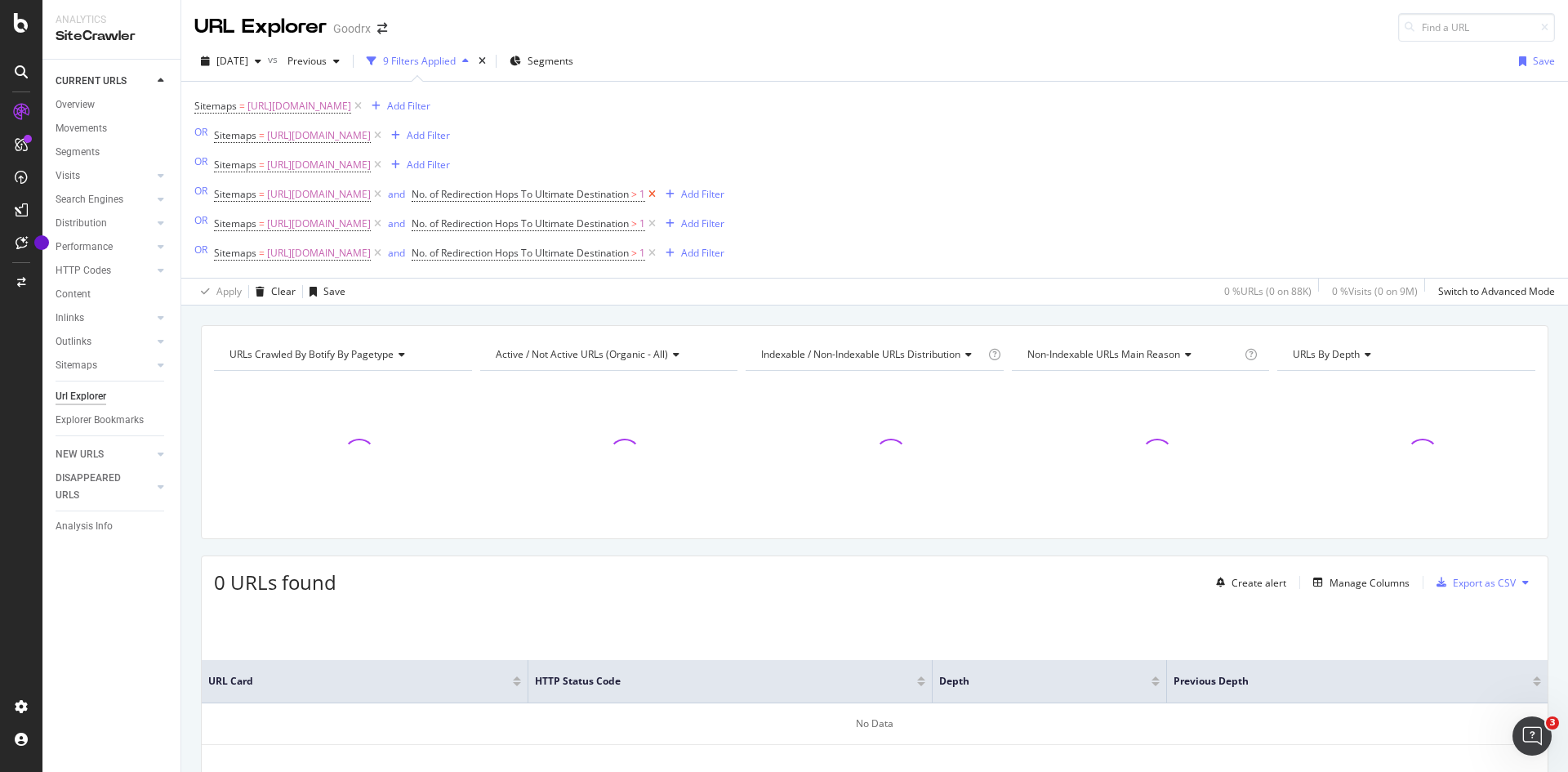
click at [659, 197] on icon at bounding box center [651, 194] width 14 height 16
click at [659, 217] on icon at bounding box center [651, 223] width 14 height 16
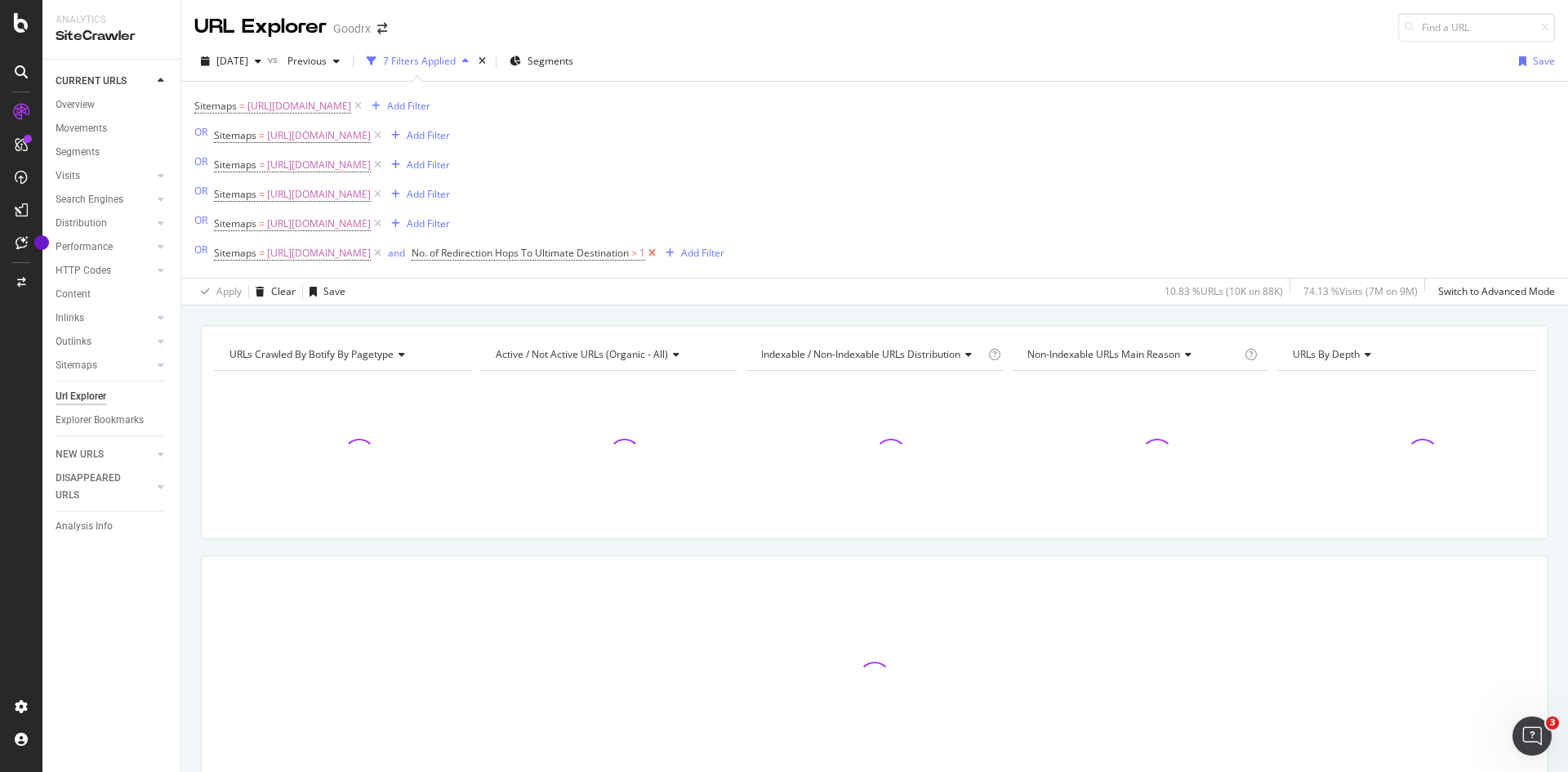
click at [659, 256] on icon at bounding box center [651, 253] width 14 height 16
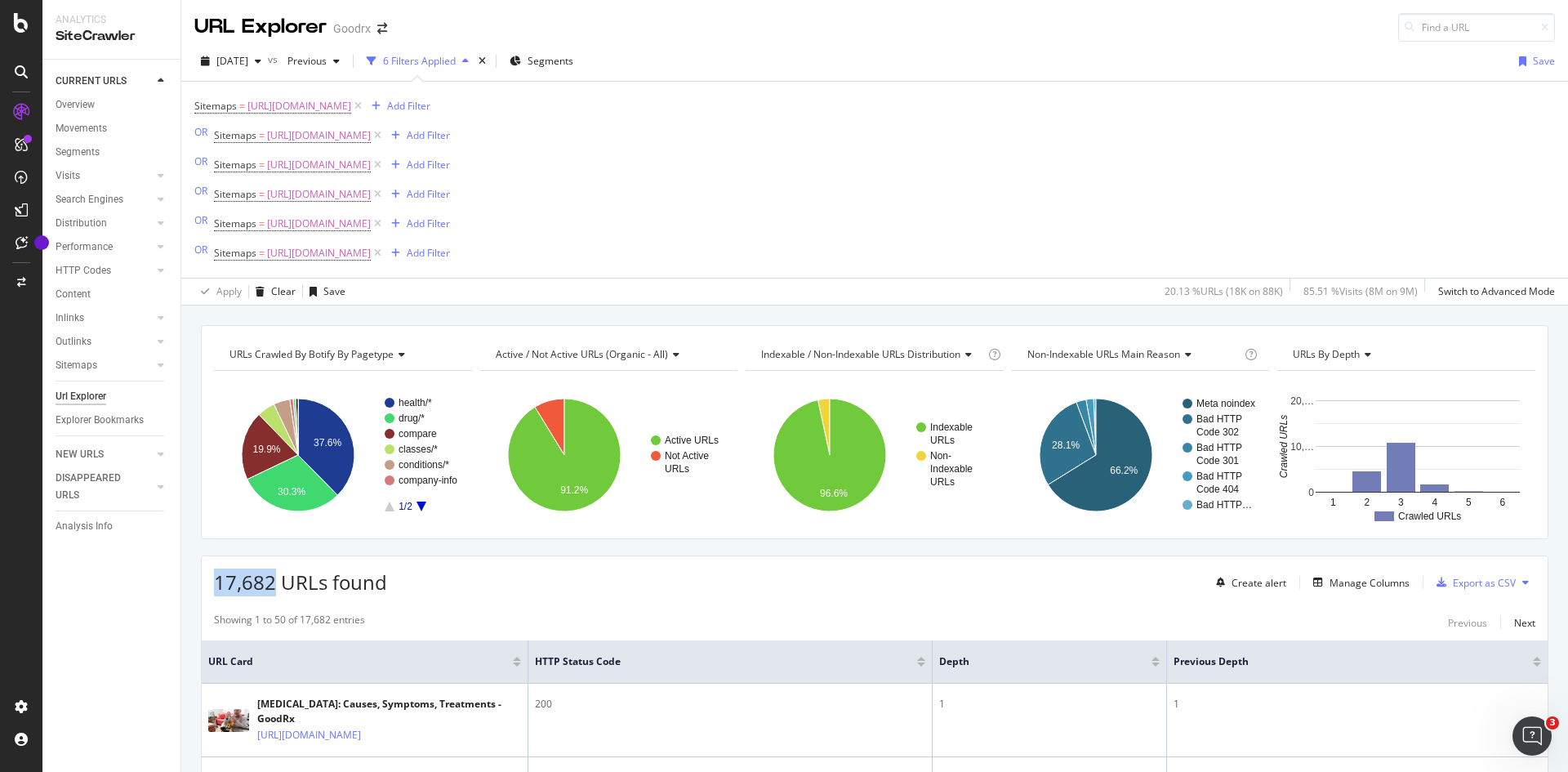
drag, startPoint x: 274, startPoint y: 586, endPoint x: 210, endPoint y: 579, distance: 64.4
click at [210, 579] on div "17,682 URLs found Create alert Manage Columns Export as CSV" at bounding box center [875, 576] width 1346 height 40
copy span "17,682"
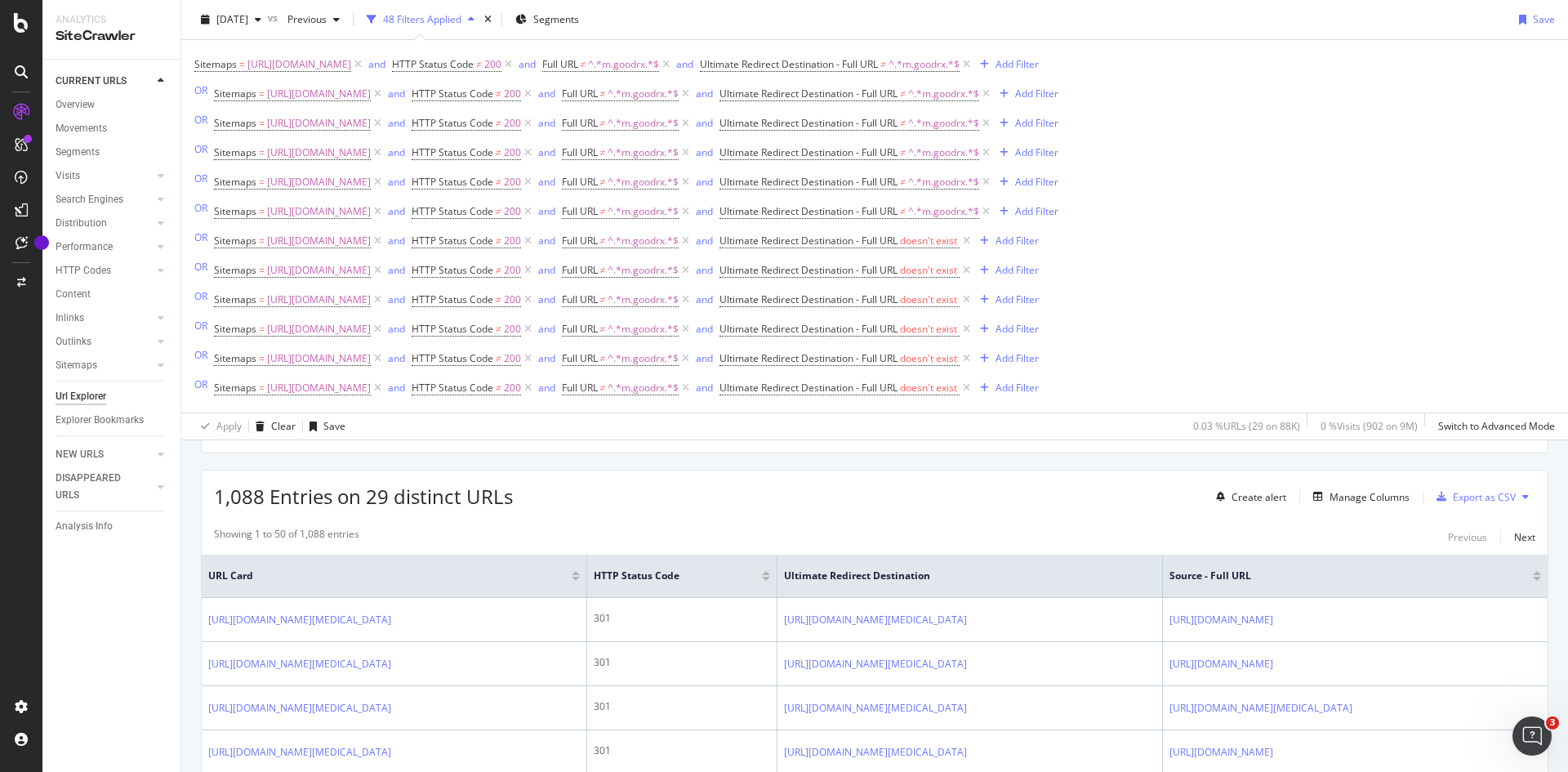
scroll to position [181, 0]
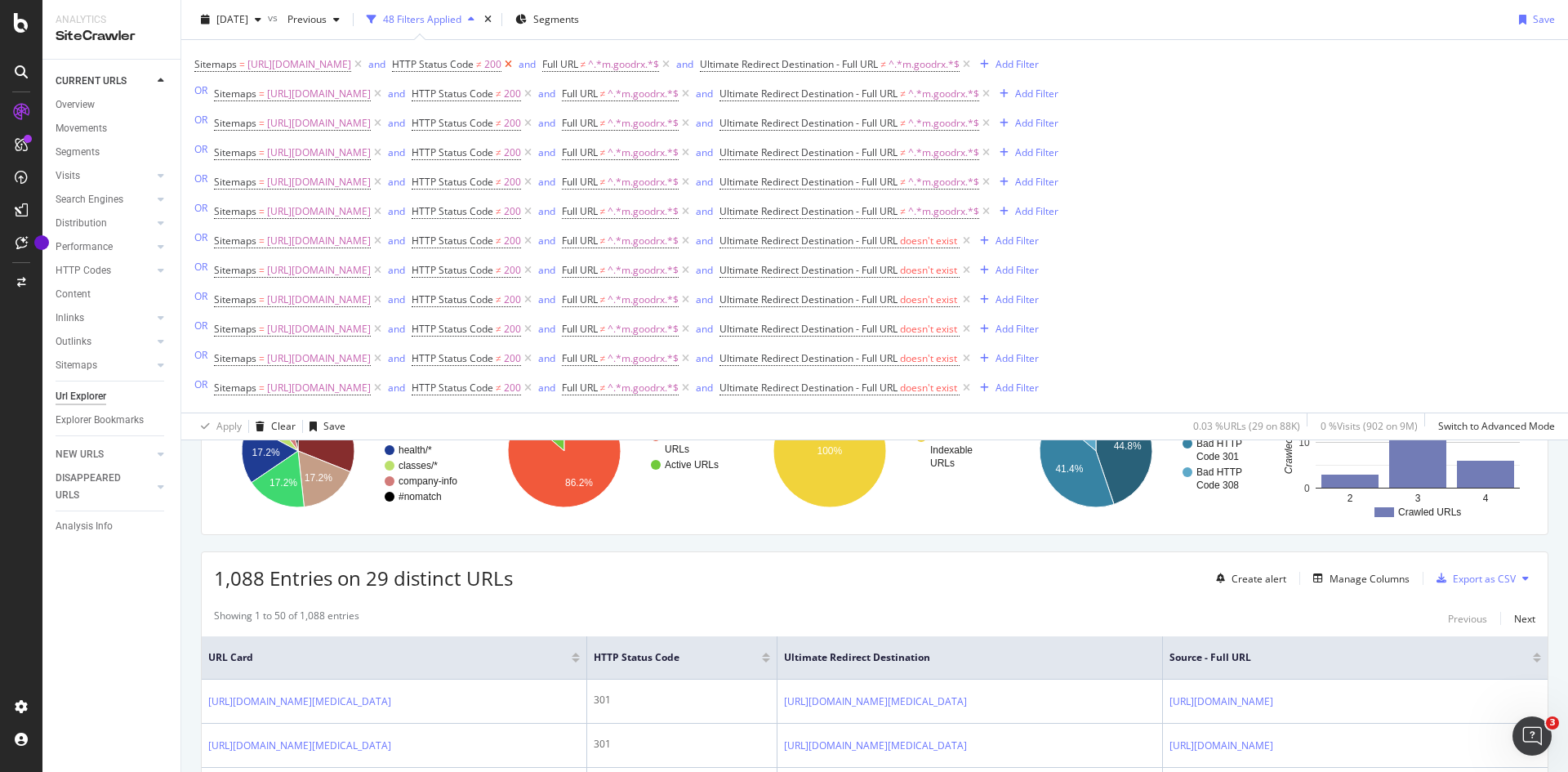
click at [515, 62] on icon at bounding box center [509, 64] width 14 height 16
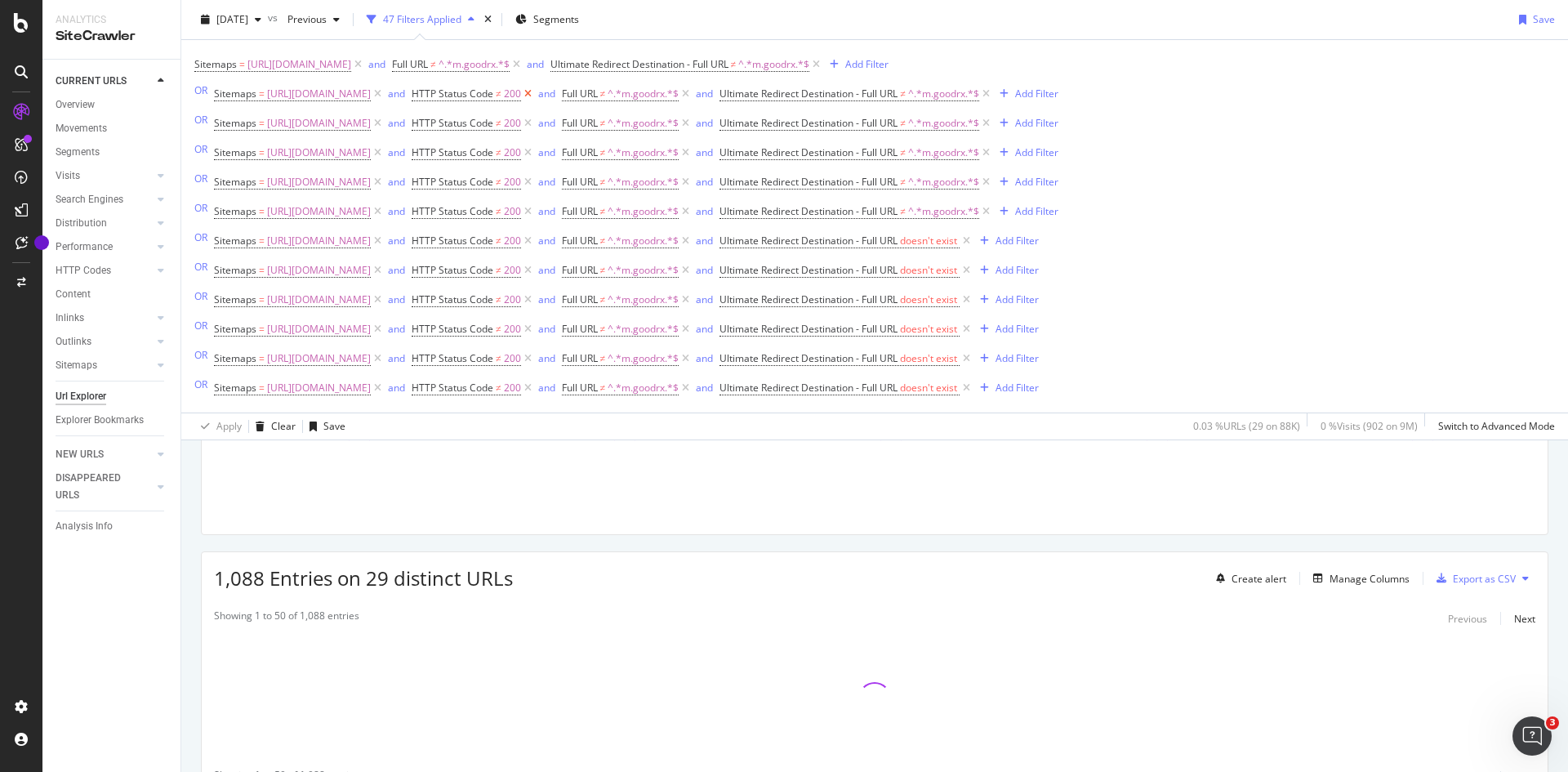
click at [535, 92] on icon at bounding box center [527, 93] width 14 height 16
click at [535, 126] on icon at bounding box center [527, 123] width 14 height 16
click at [535, 153] on icon at bounding box center [527, 152] width 14 height 16
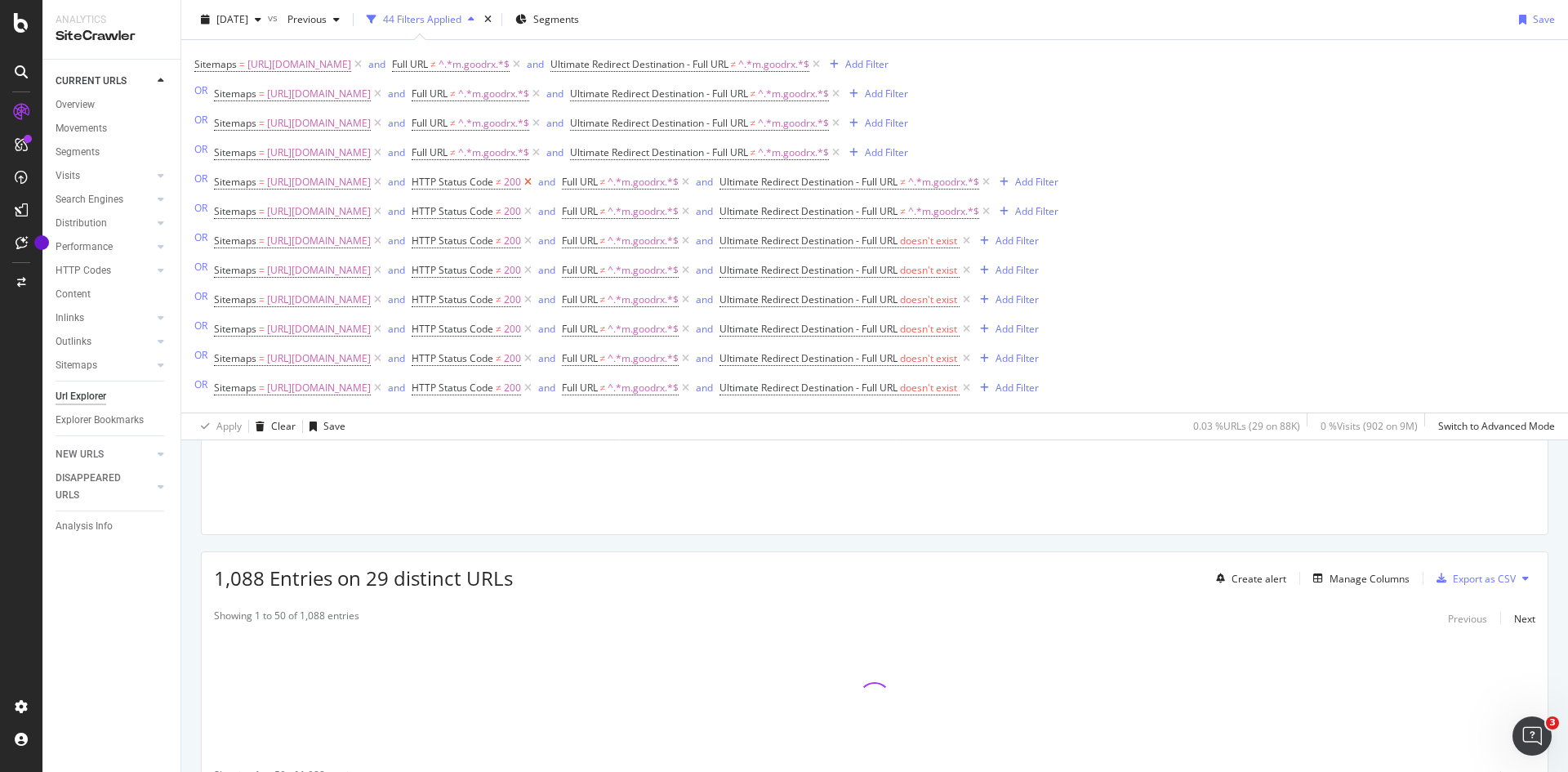
click at [535, 185] on icon at bounding box center [527, 181] width 14 height 16
click at [535, 210] on icon at bounding box center [527, 211] width 14 height 16
click at [535, 244] on icon at bounding box center [527, 241] width 14 height 16
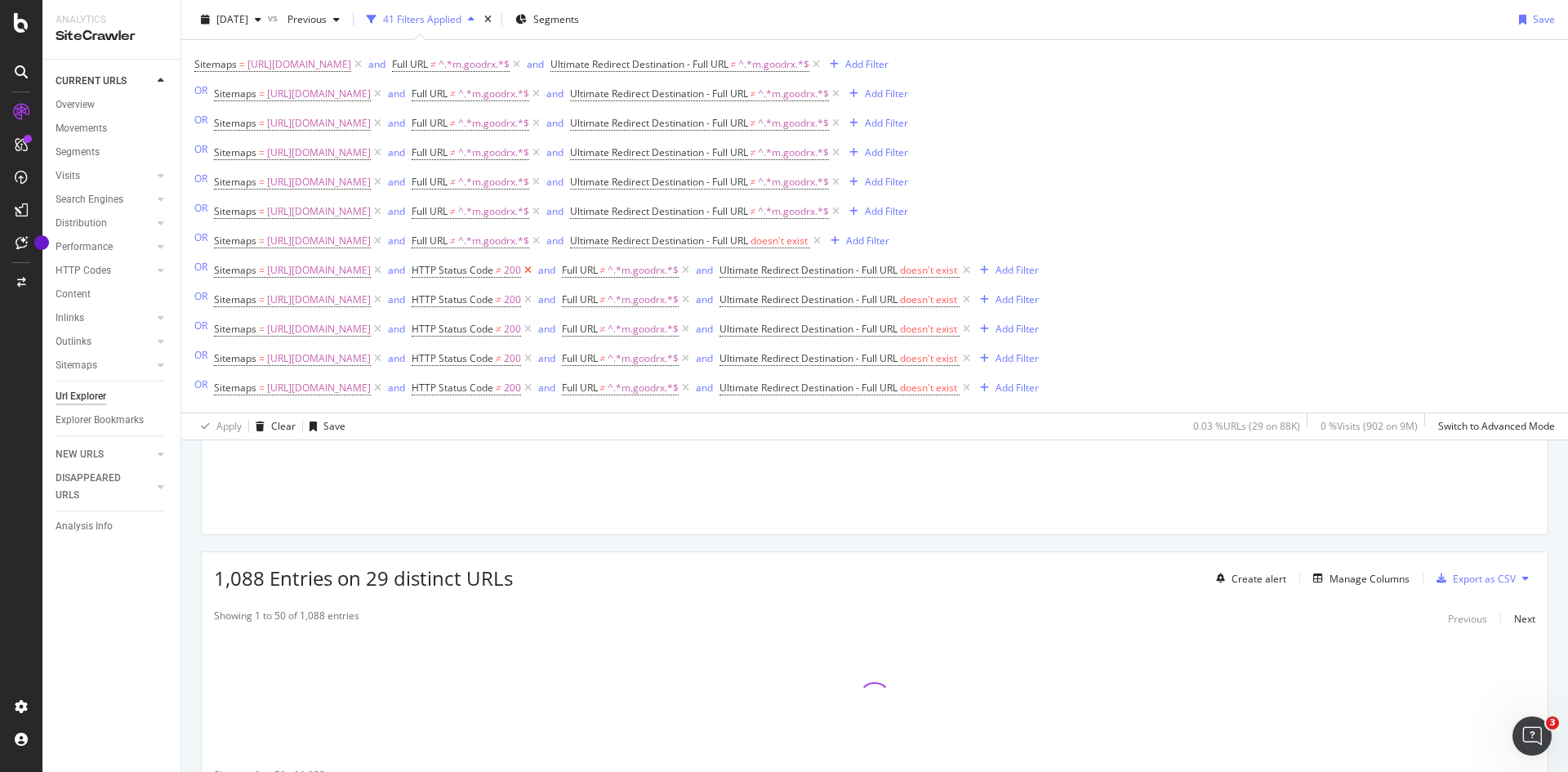
click at [535, 271] on icon at bounding box center [527, 270] width 14 height 16
click at [535, 304] on icon at bounding box center [527, 299] width 14 height 16
click at [535, 331] on icon at bounding box center [527, 328] width 14 height 16
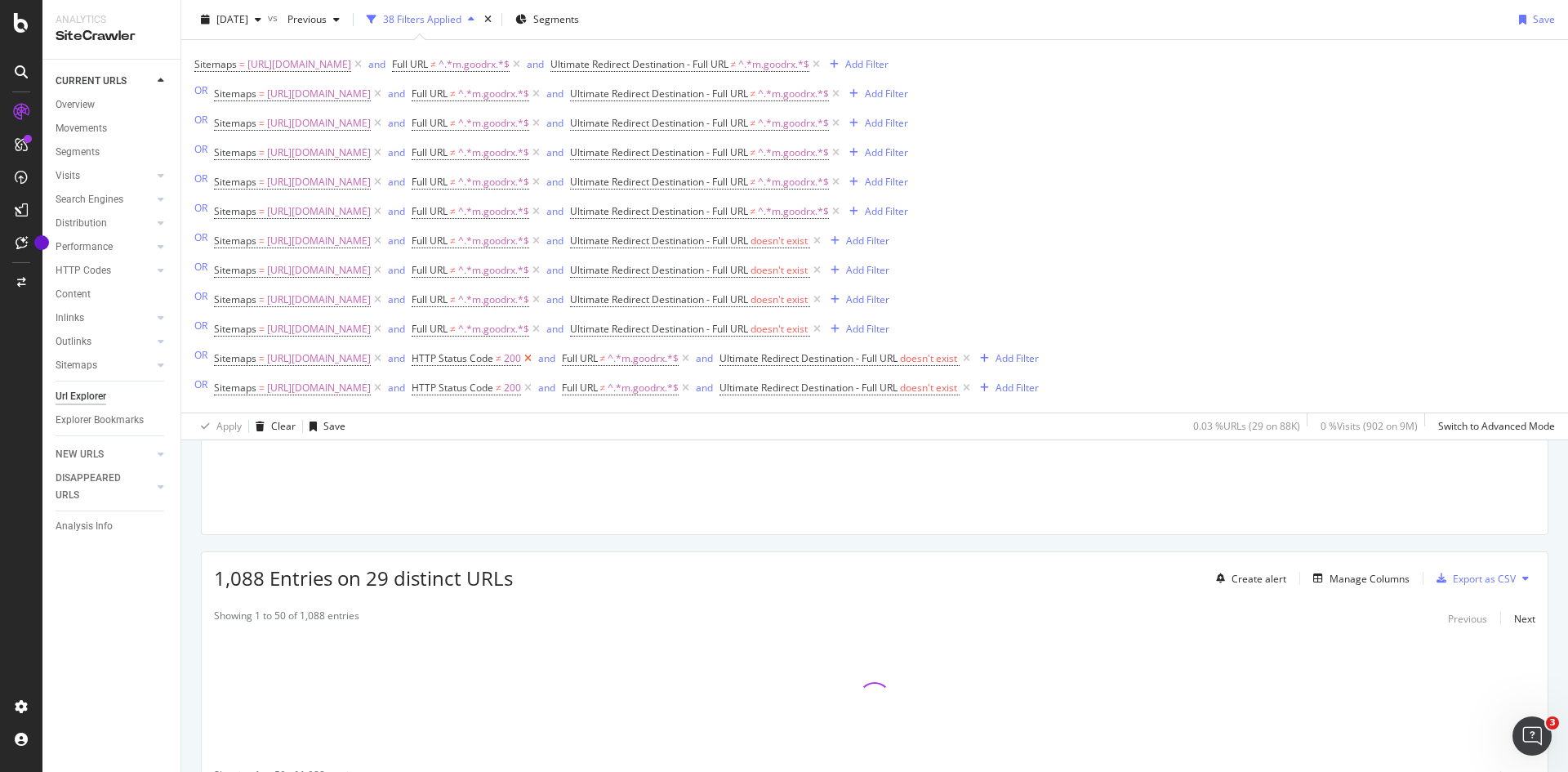
click at [535, 361] on icon at bounding box center [527, 358] width 14 height 16
click at [535, 389] on icon at bounding box center [527, 387] width 14 height 16
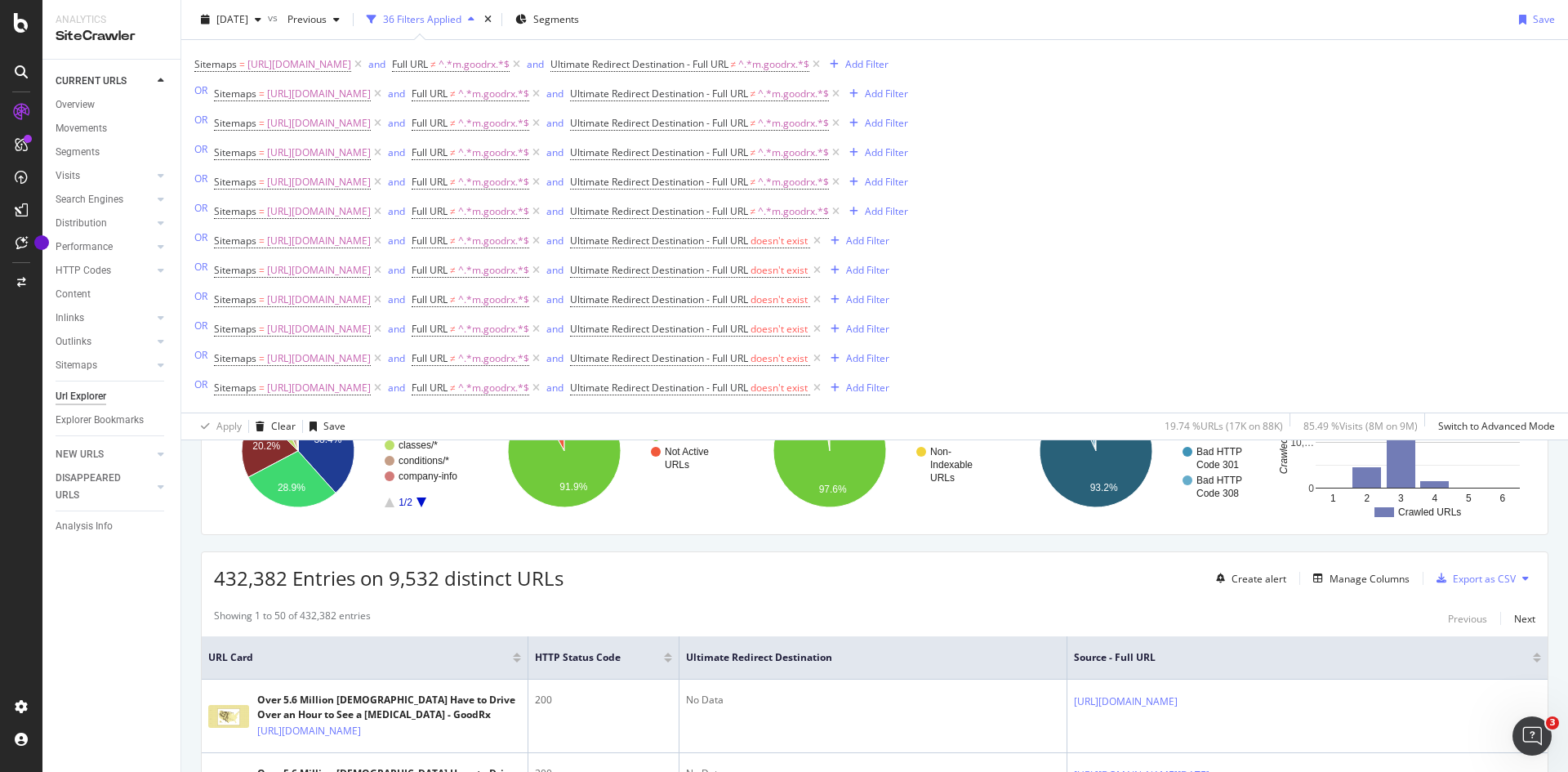
drag, startPoint x: 298, startPoint y: 583, endPoint x: 212, endPoint y: 585, distance: 86.0
click at [212, 585] on div "1,497,706 Entries on 17,341 distinct URLs Create alert Manage Columns Export as…" at bounding box center [875, 572] width 1346 height 40
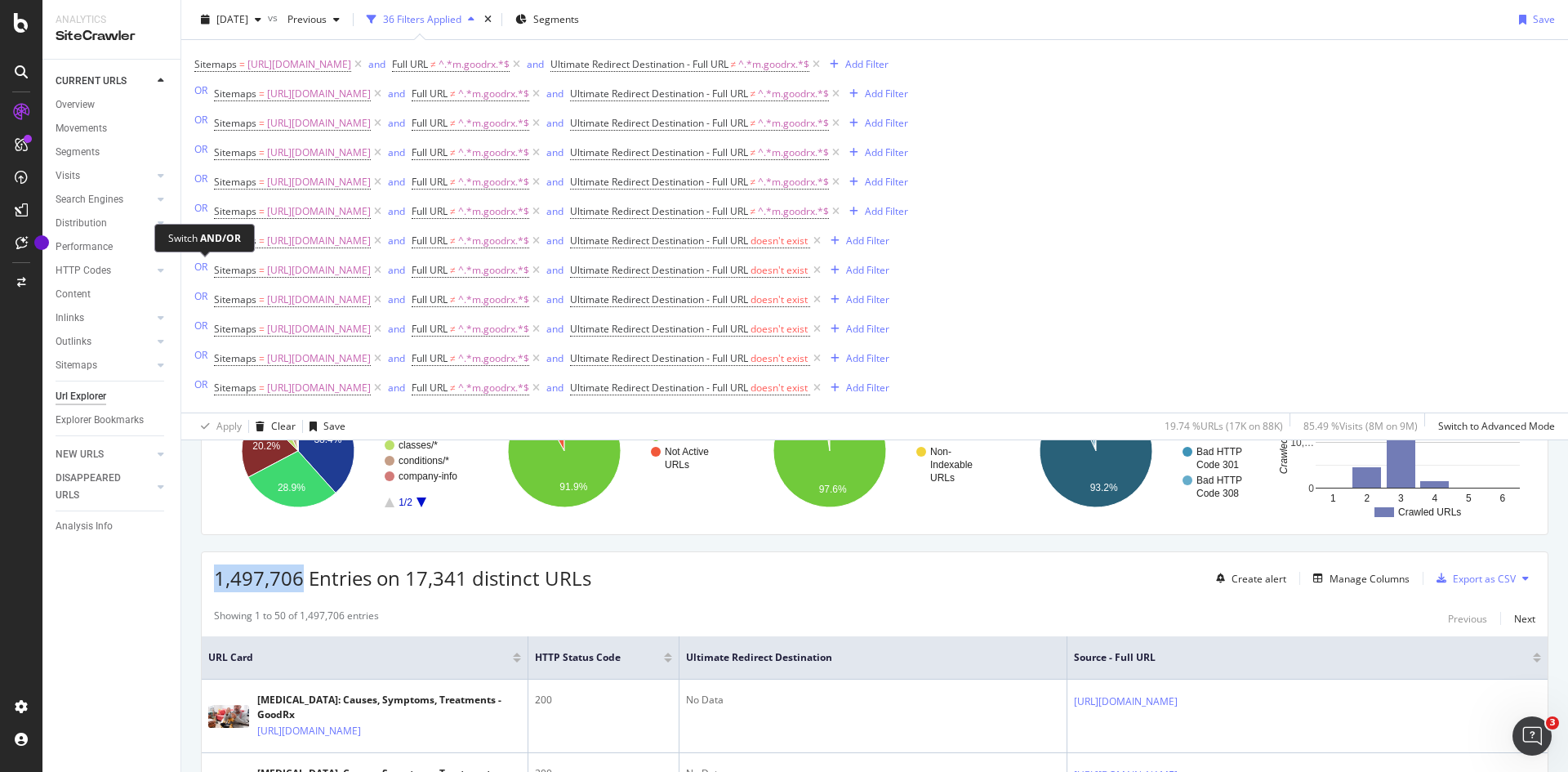
copy span "1,497,706"
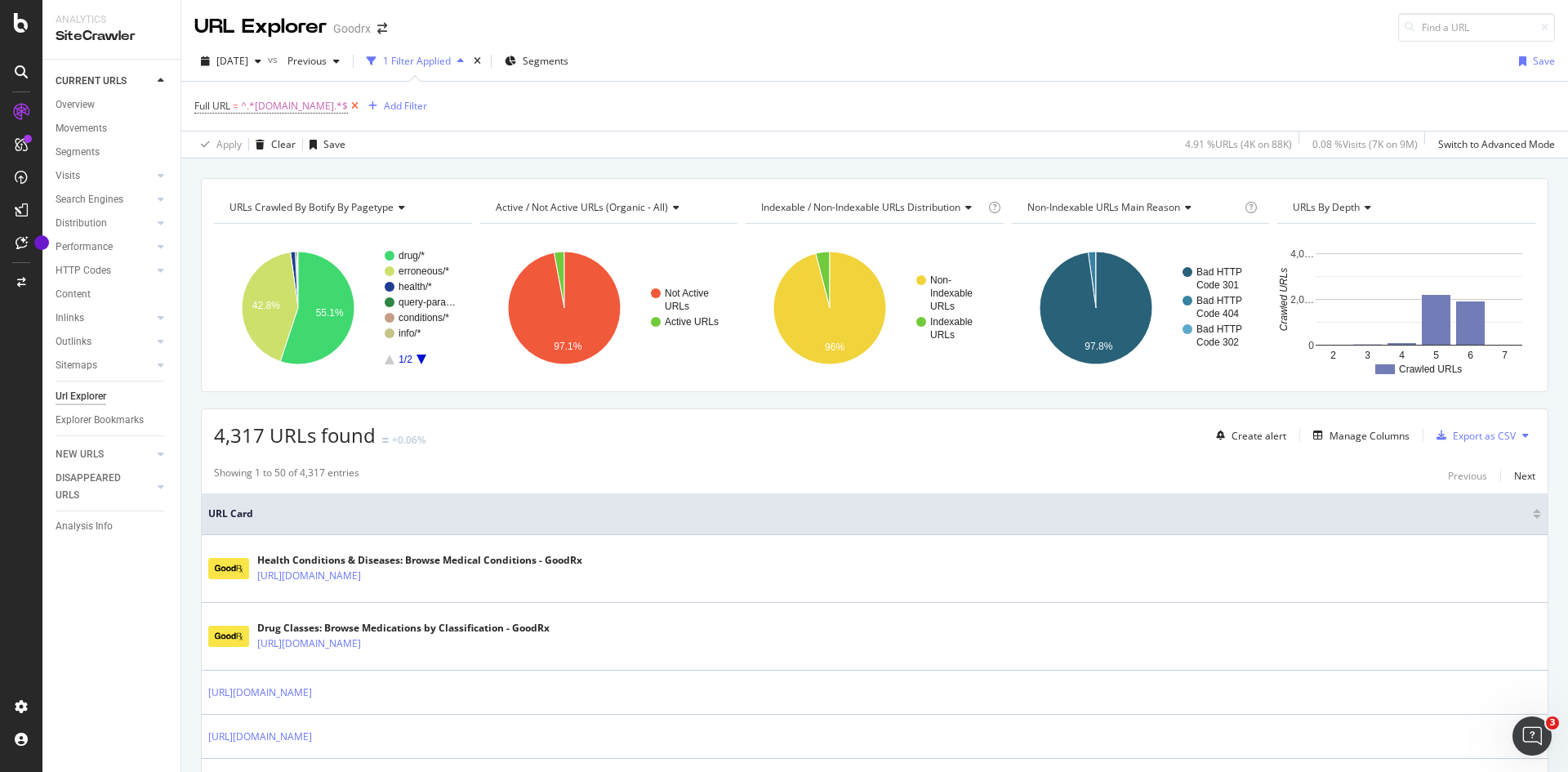
click at [348, 109] on icon at bounding box center [354, 105] width 14 height 16
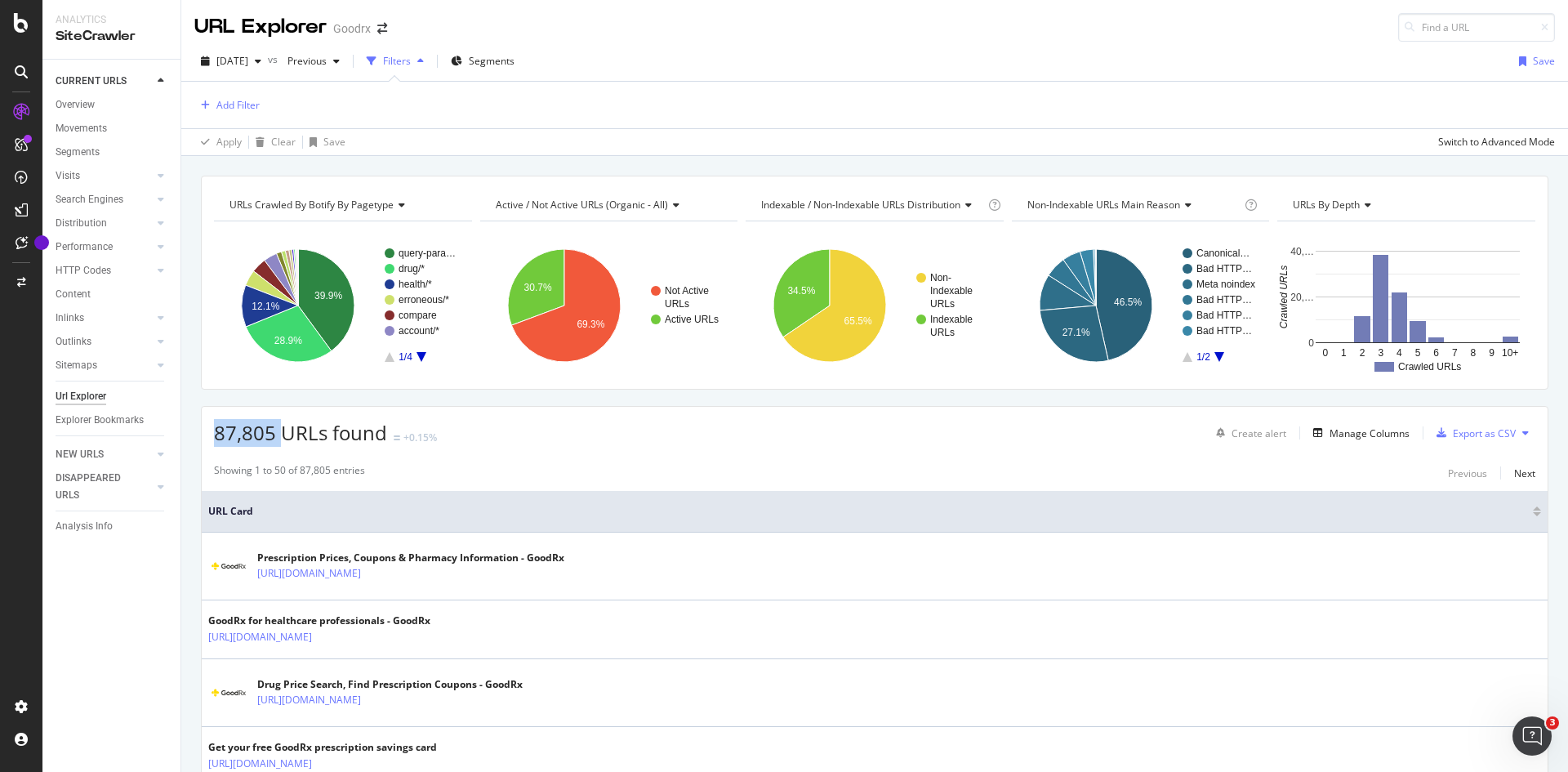
drag, startPoint x: 277, startPoint y: 440, endPoint x: 209, endPoint y: 444, distance: 68.1
click at [209, 444] on div "87,805 URLs found +0.15% Create alert Manage Columns Export as CSV" at bounding box center [875, 427] width 1346 height 40
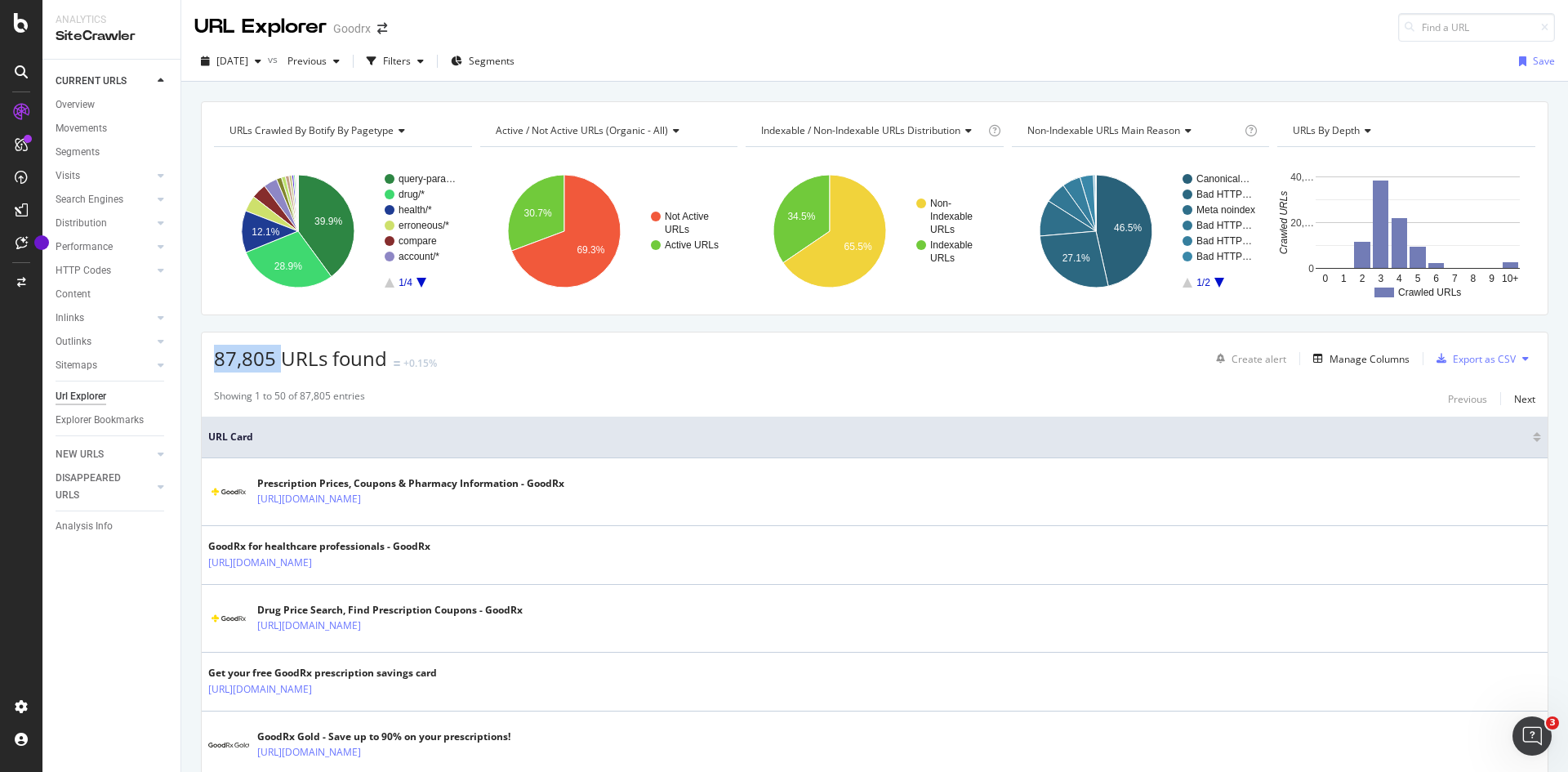
copy span "87,805"
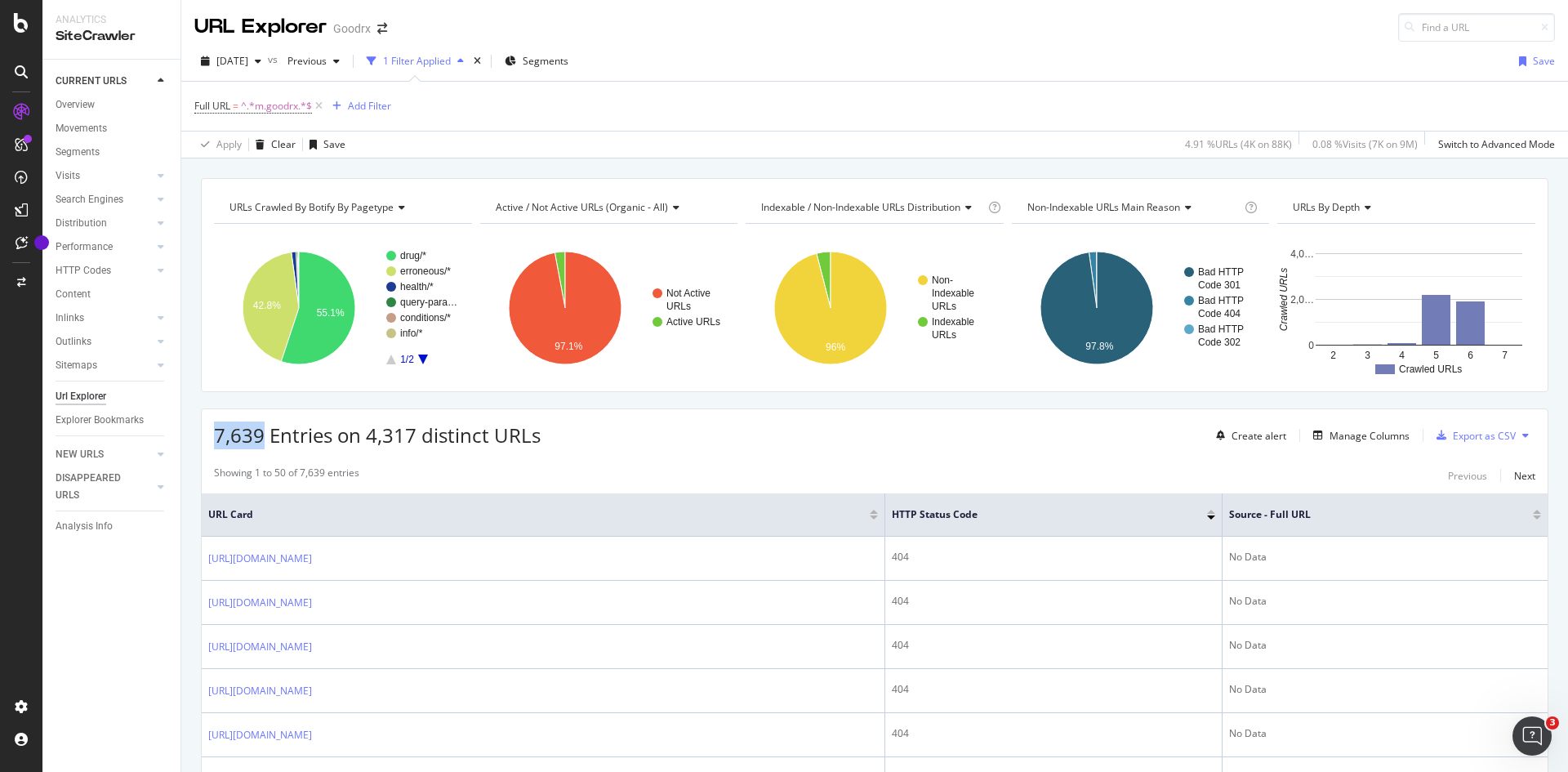
drag, startPoint x: 262, startPoint y: 432, endPoint x: 212, endPoint y: 438, distance: 50.4
click at [212, 438] on div "7,639 Entries on 4,317 distinct URLs Create alert Manage Columns Export as CSV" at bounding box center [875, 429] width 1346 height 40
copy span "7,639"
click at [321, 109] on icon at bounding box center [319, 105] width 14 height 16
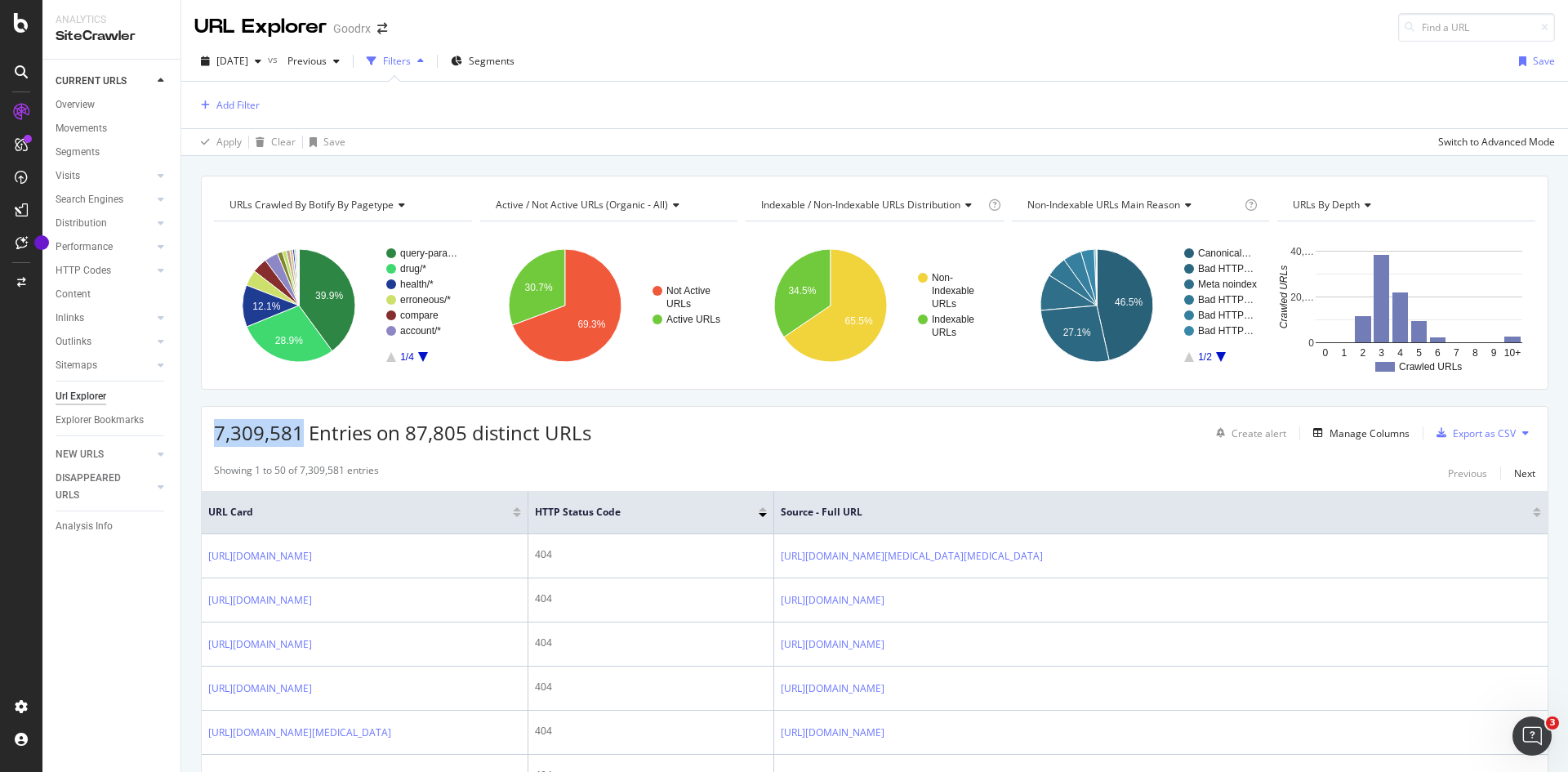
drag, startPoint x: 302, startPoint y: 437, endPoint x: 210, endPoint y: 433, distance: 92.1
click at [210, 433] on div "7,309,581 Entries on 87,805 distinct URLs Create alert Manage Columns Export as…" at bounding box center [875, 427] width 1346 height 40
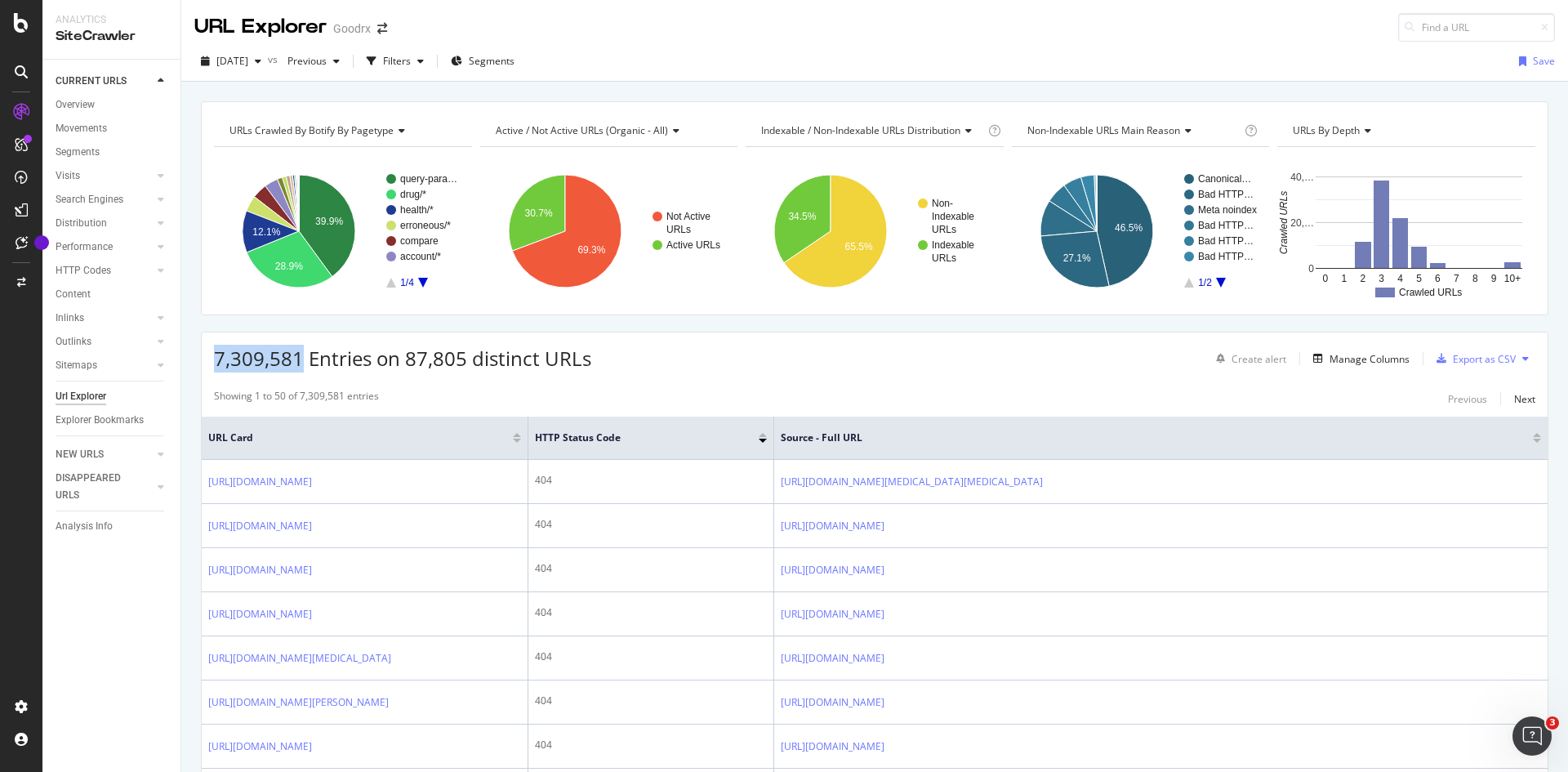
copy span "7,309,581"
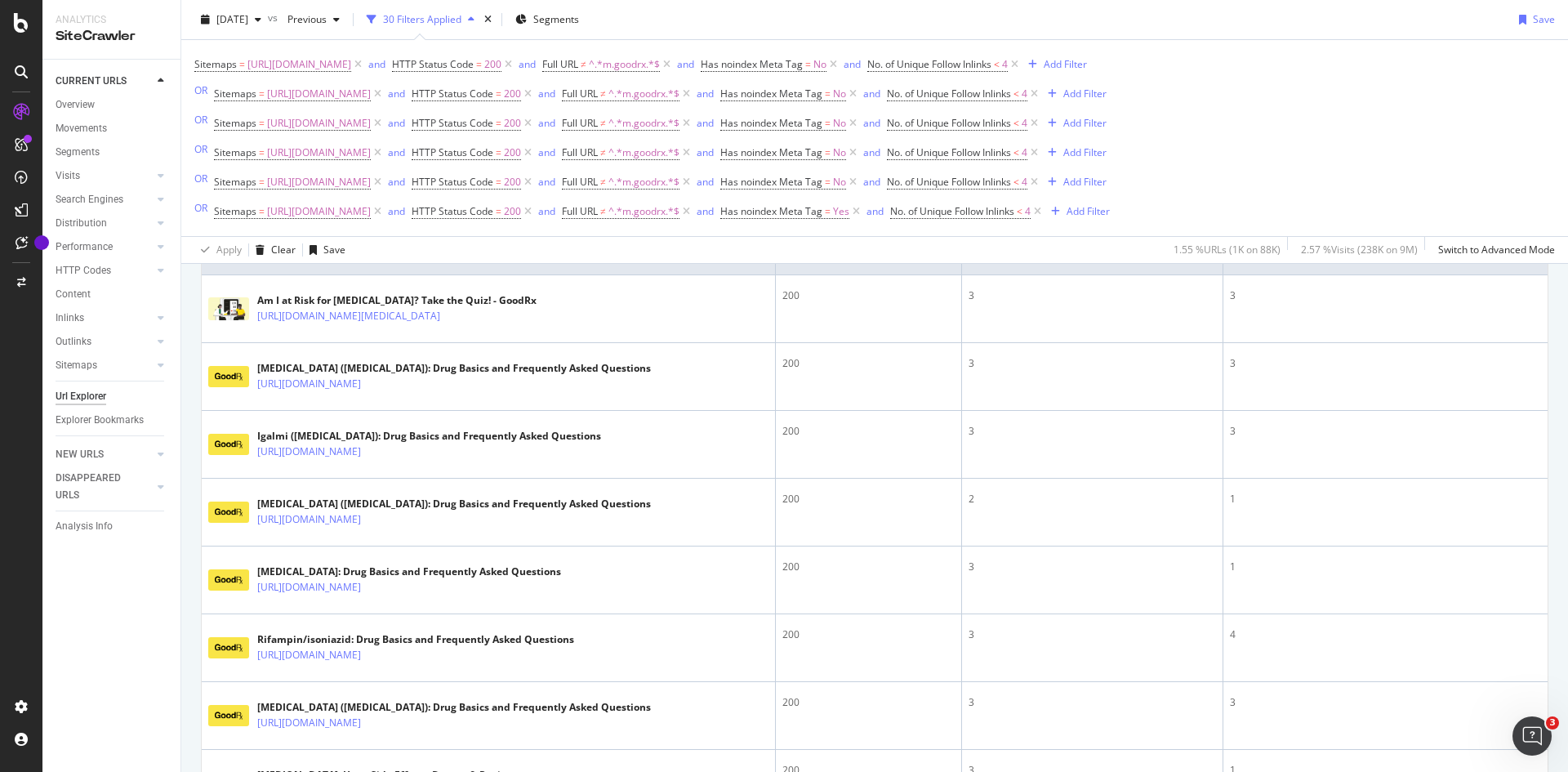
scroll to position [327, 0]
